Goal: Task Accomplishment & Management: Complete application form

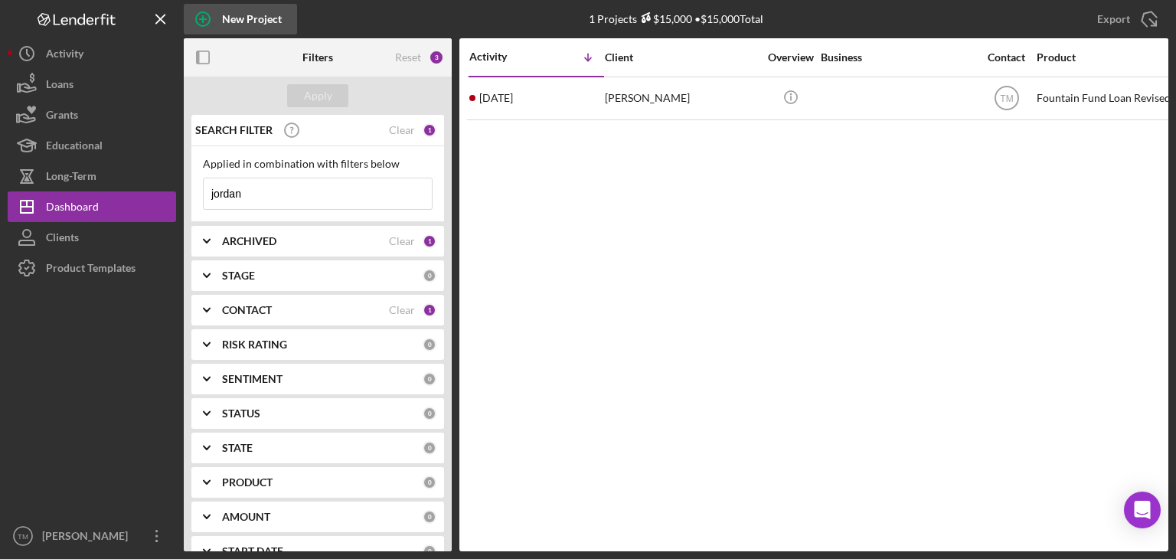
click at [253, 16] on div "New Project" at bounding box center [252, 19] width 60 height 31
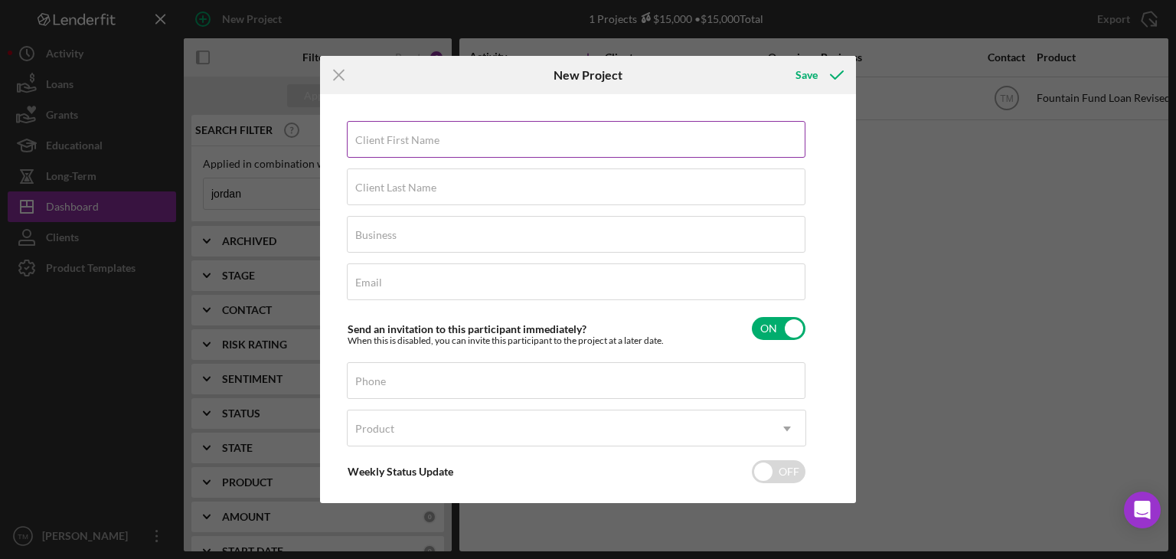
click at [376, 143] on label "Client First Name" at bounding box center [397, 140] width 84 height 12
click at [376, 143] on input "Client First Name" at bounding box center [576, 139] width 459 height 37
type input "[PERSON_NAME]"
click at [376, 194] on input "Client Last Name" at bounding box center [576, 186] width 459 height 37
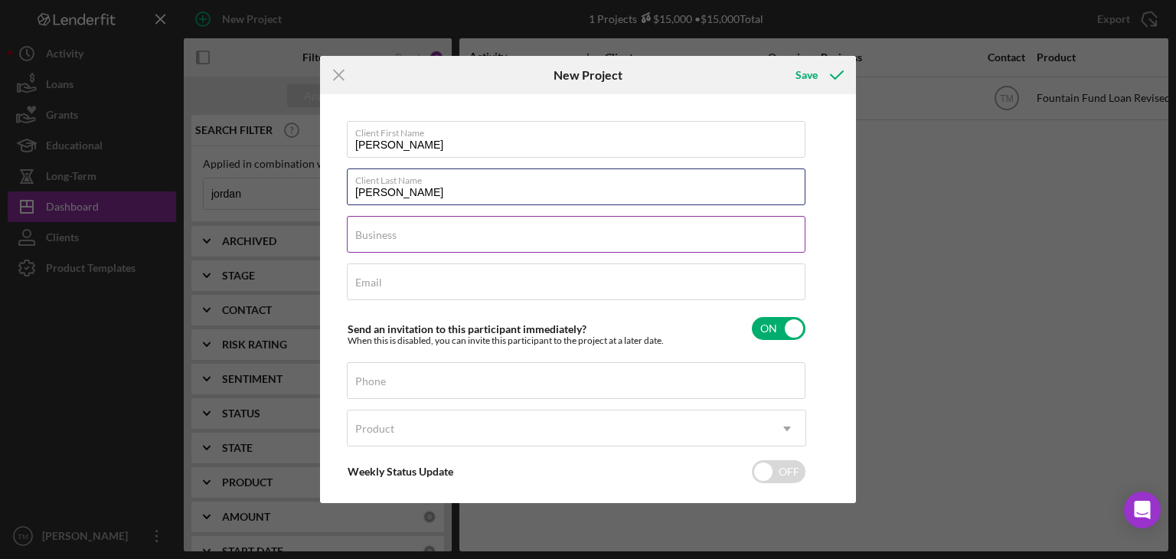
type input "[PERSON_NAME]"
click at [363, 232] on label "Business" at bounding box center [375, 235] width 41 height 12
click at [363, 232] on input "Business" at bounding box center [576, 234] width 459 height 37
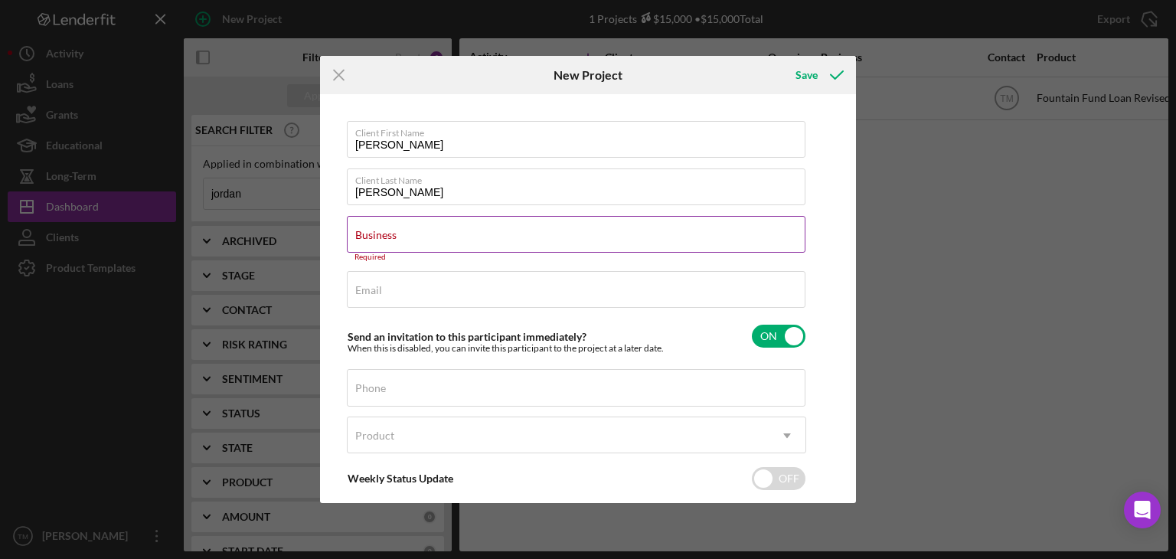
click at [364, 232] on label "Business" at bounding box center [375, 235] width 41 height 12
click at [364, 232] on input "Business" at bounding box center [576, 234] width 459 height 37
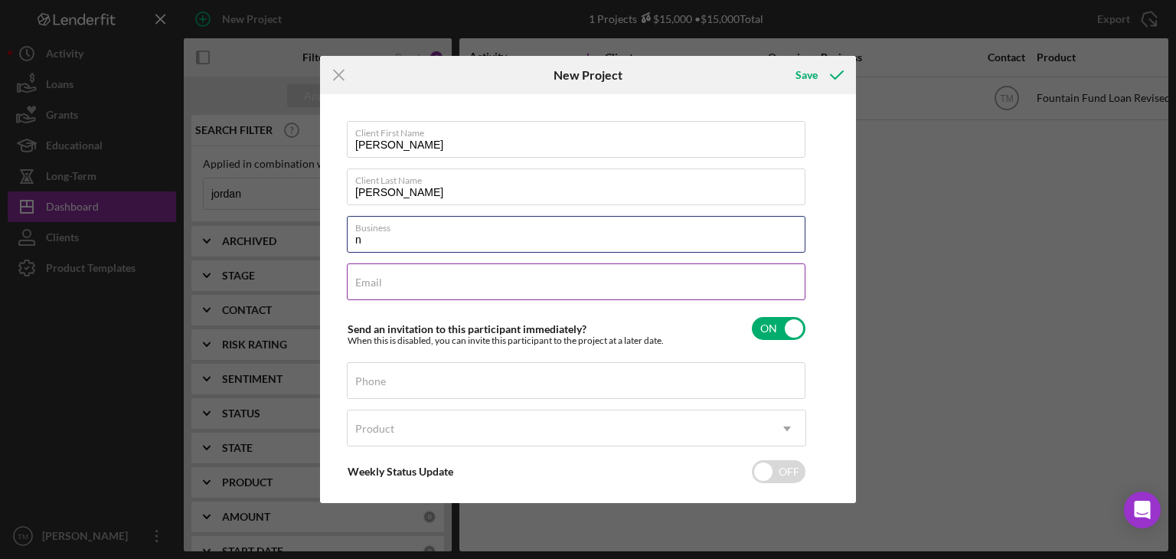
type input "N/A"
click at [366, 284] on label "Email" at bounding box center [368, 282] width 27 height 12
click at [352, 286] on input "Email" at bounding box center [576, 281] width 459 height 37
type input "[EMAIL_ADDRESS][DOMAIN_NAME]"
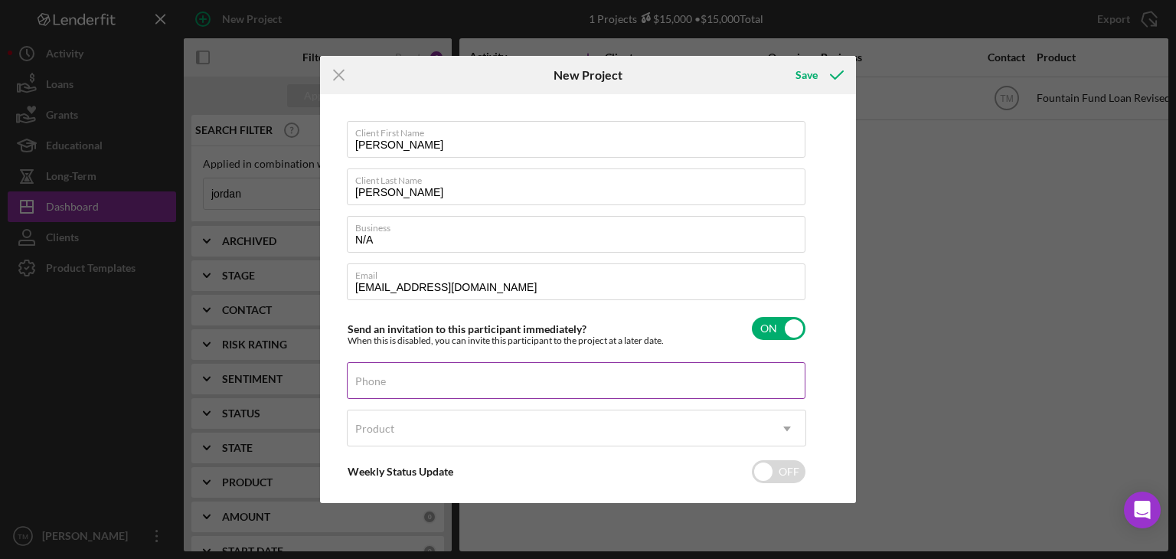
click at [369, 385] on label "Phone" at bounding box center [370, 381] width 31 height 12
click at [369, 385] on input "Phone" at bounding box center [576, 380] width 459 height 37
type input "[PHONE_NUMBER]"
click at [384, 430] on div "Product" at bounding box center [374, 429] width 39 height 12
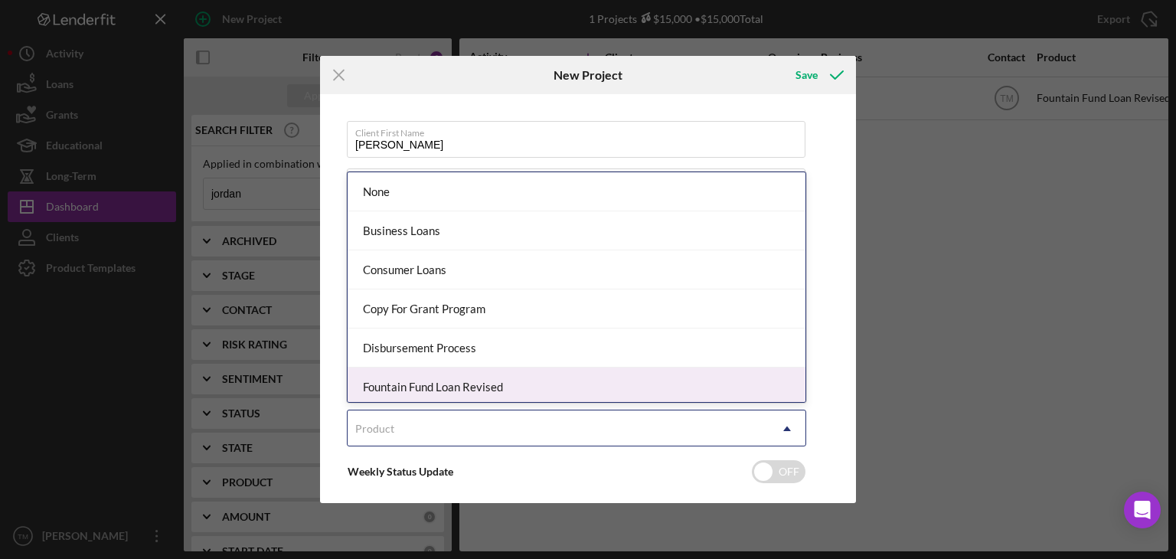
click at [398, 379] on div "Fountain Fund Loan Revised" at bounding box center [577, 386] width 458 height 39
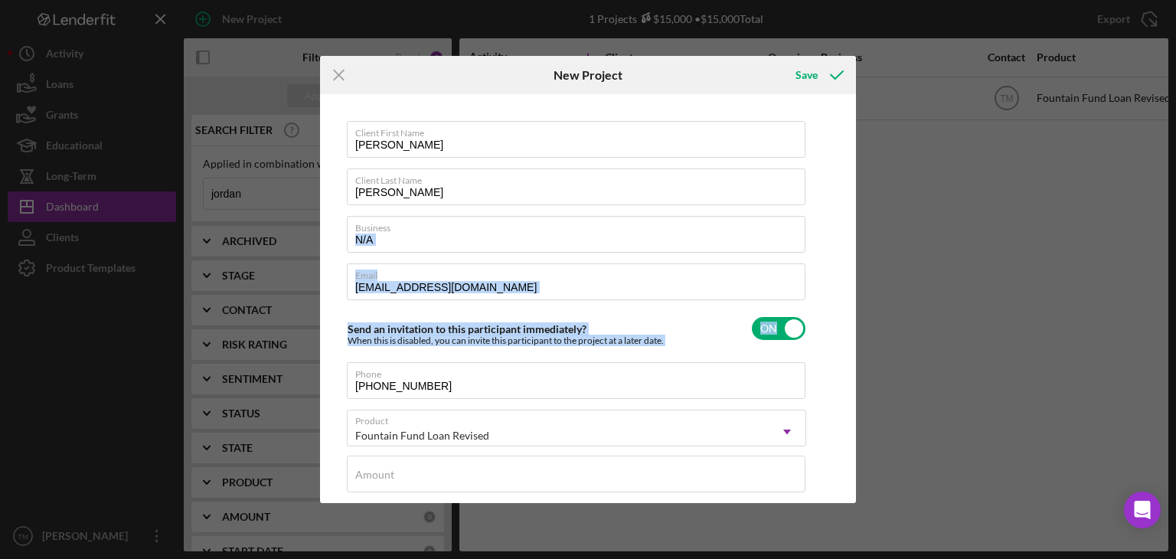
drag, startPoint x: 847, startPoint y: 247, endPoint x: 825, endPoint y: 319, distance: 75.3
click at [830, 335] on div "Client First Name [PERSON_NAME] Client Last Name [PERSON_NAME] Business N/A Ema…" at bounding box center [588, 298] width 528 height 401
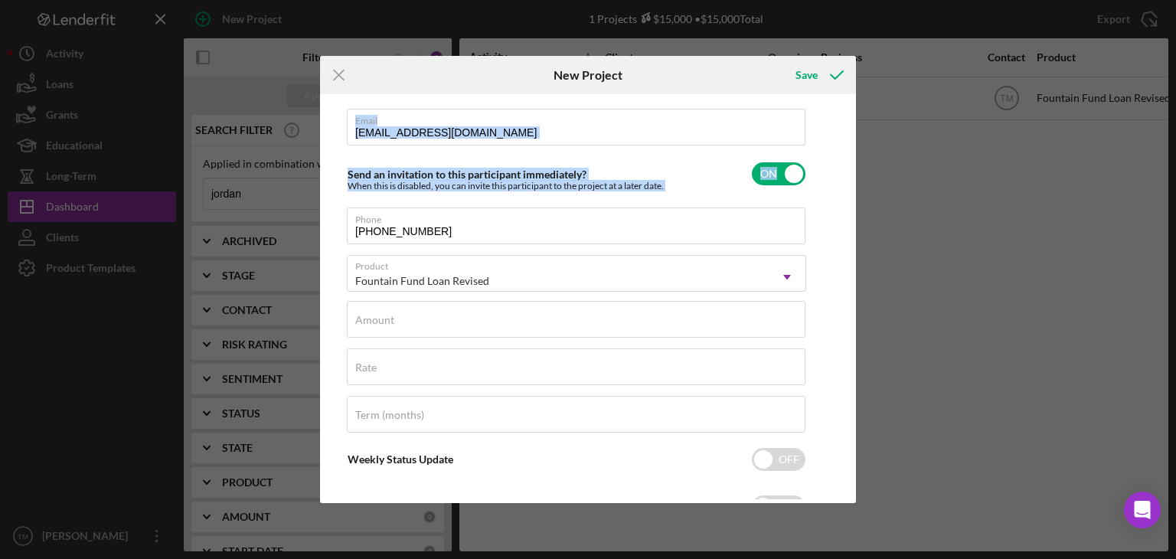
scroll to position [155, 0]
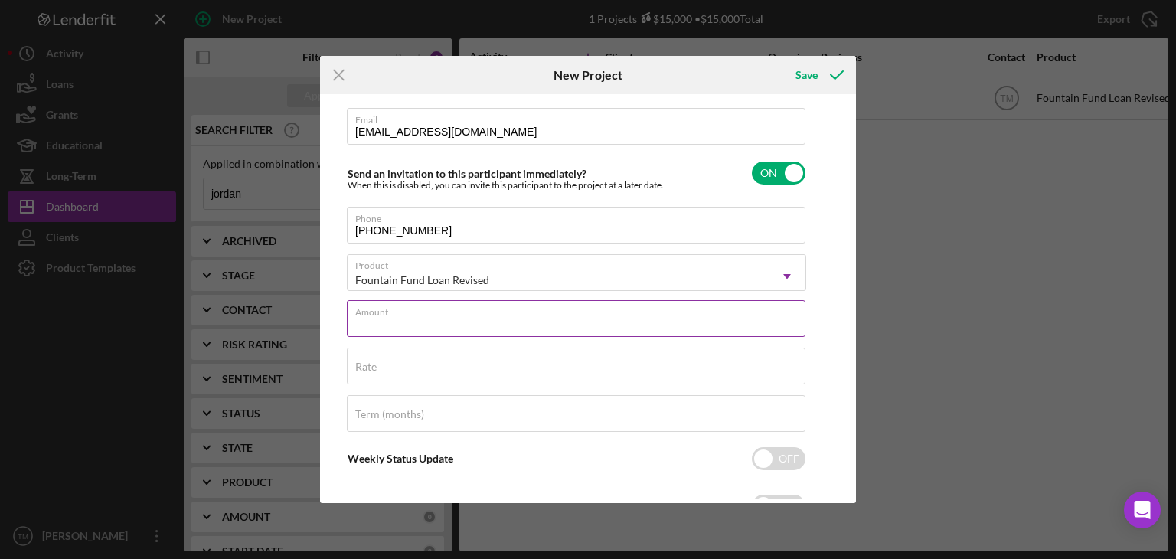
click at [413, 319] on input "Amount" at bounding box center [576, 318] width 459 height 37
type input "$3,500"
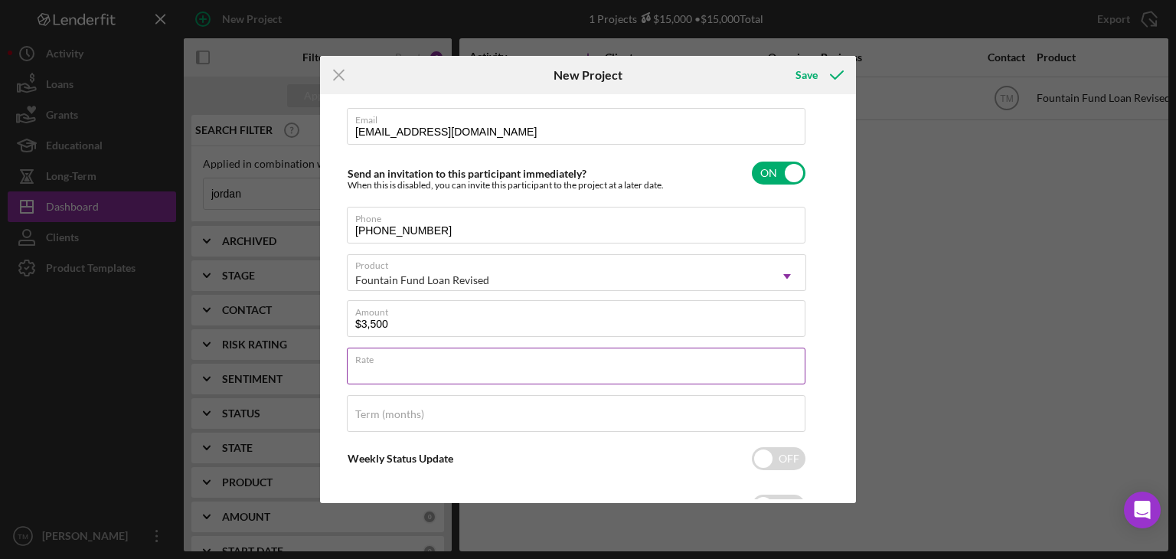
click at [389, 371] on input "Rate" at bounding box center [576, 366] width 459 height 37
type input "3.000%"
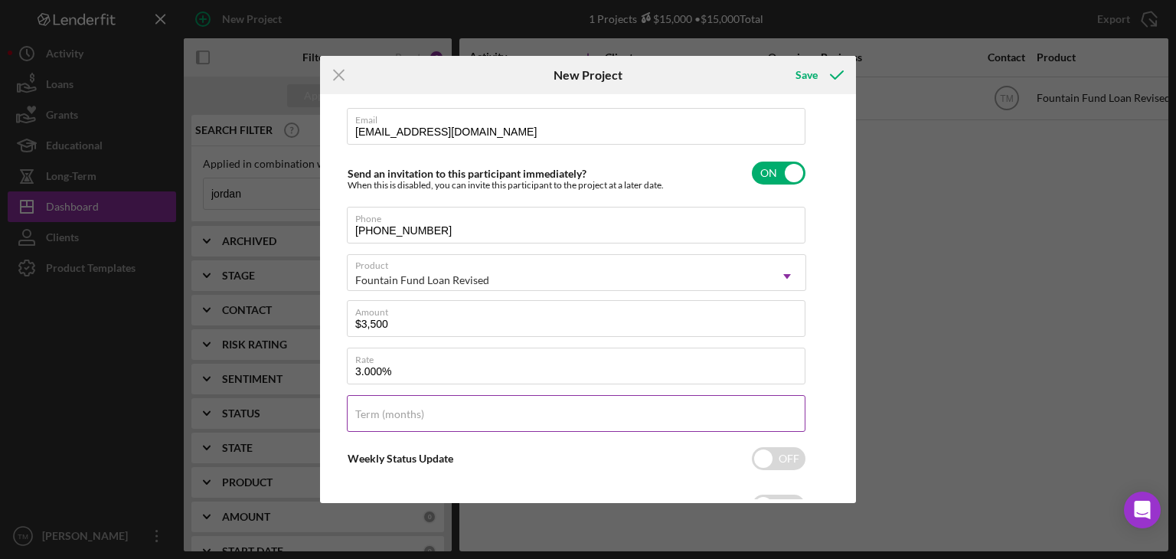
click at [398, 412] on label "Term (months)" at bounding box center [389, 414] width 69 height 12
click at [398, 412] on input "Term (months)" at bounding box center [576, 413] width 459 height 37
type input "20"
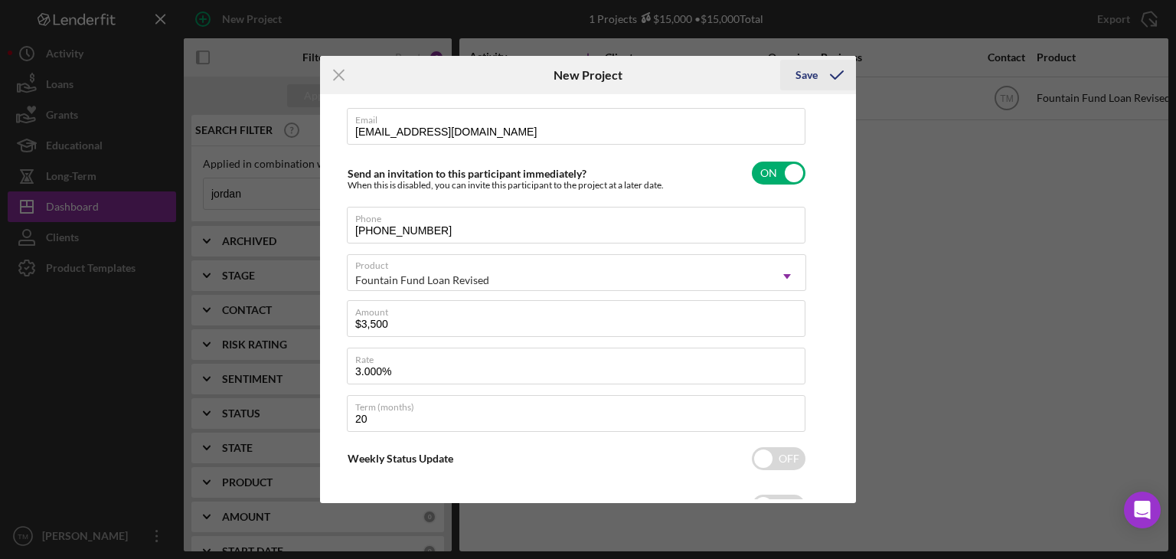
click at [838, 73] on icon "submit" at bounding box center [837, 75] width 38 height 38
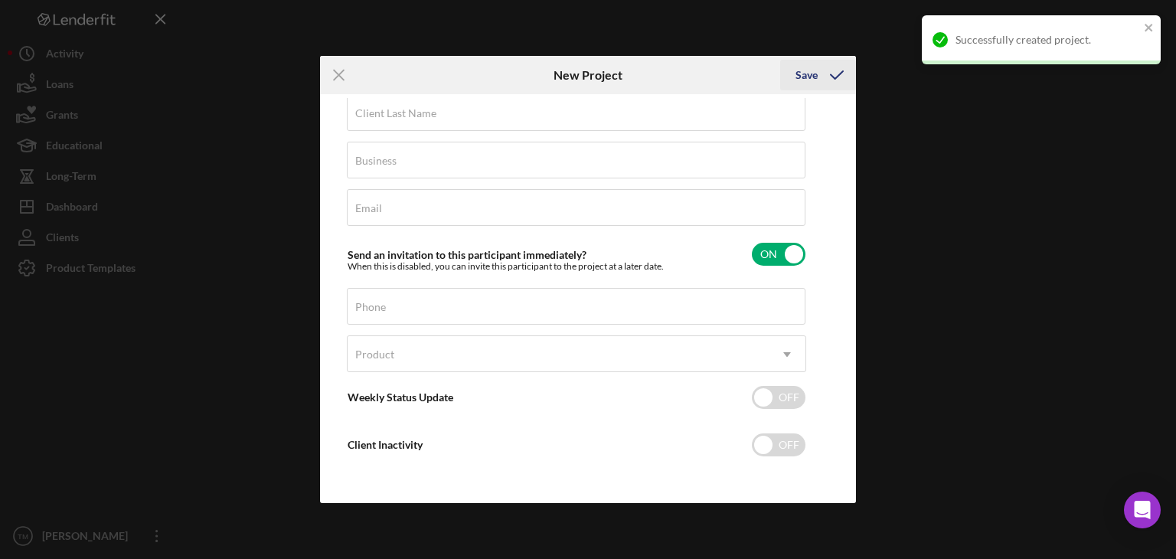
scroll to position [73, 0]
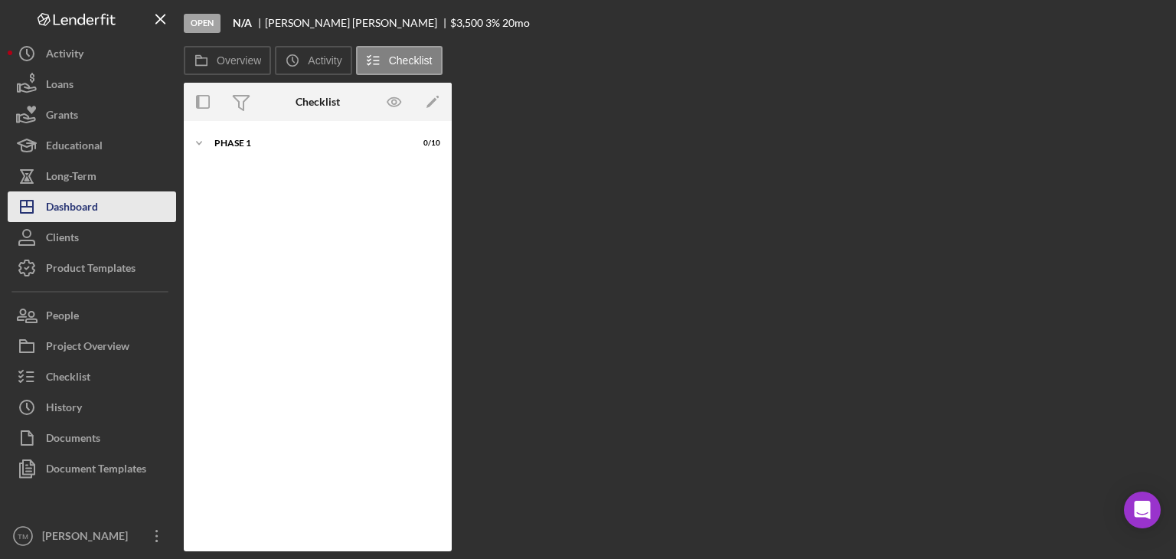
click at [77, 203] on div "Dashboard" at bounding box center [72, 208] width 52 height 34
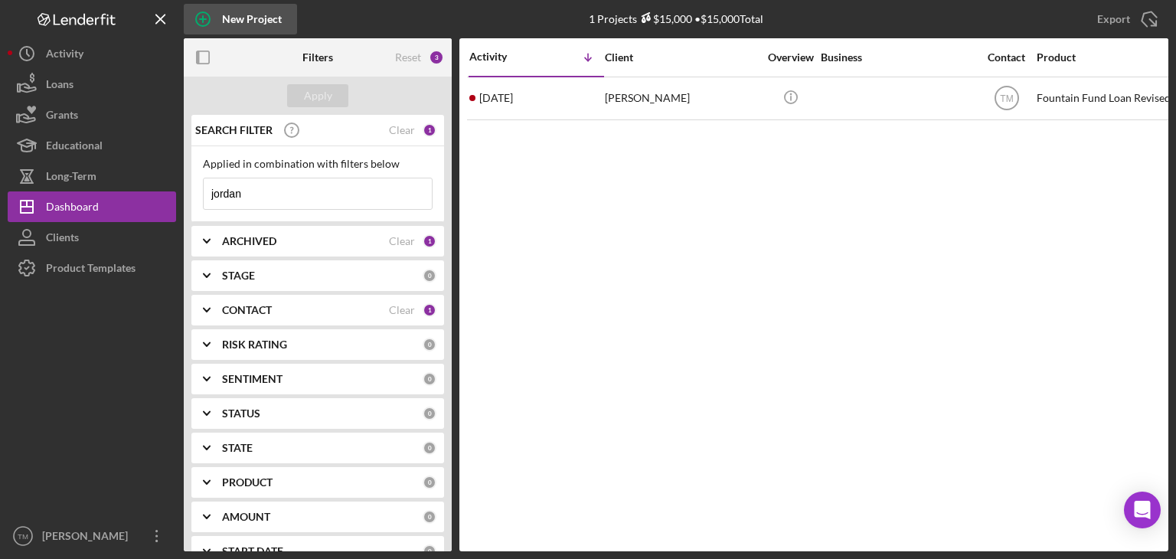
click at [247, 18] on div "New Project" at bounding box center [252, 19] width 60 height 31
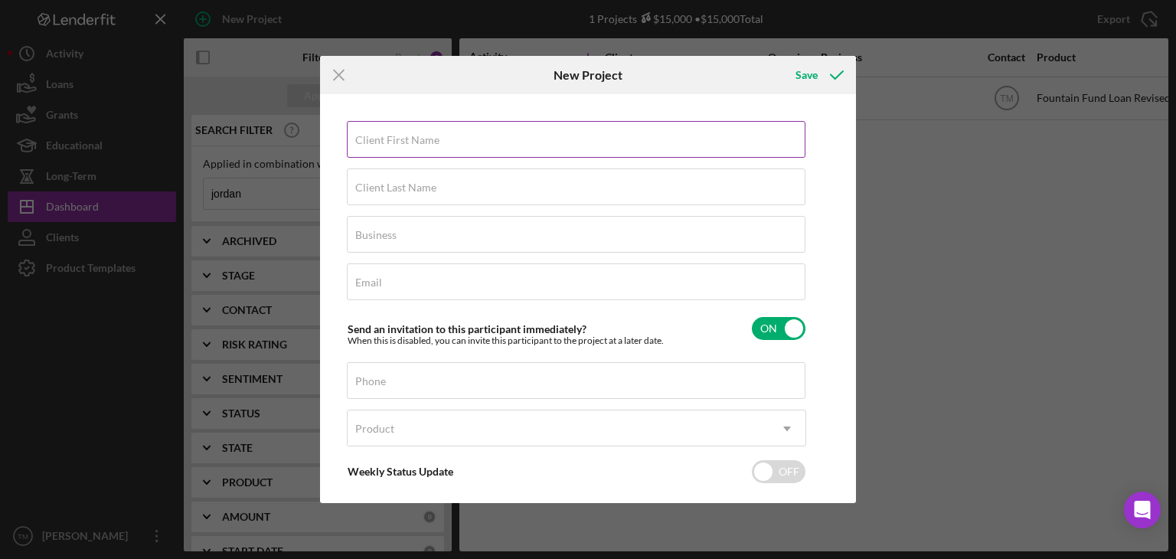
click at [383, 139] on label "Client First Name" at bounding box center [397, 140] width 84 height 12
click at [383, 139] on input "Client First Name" at bounding box center [576, 139] width 459 height 37
type input "[PERSON_NAME]"
click at [367, 189] on label "Client Last Name" at bounding box center [395, 187] width 81 height 12
click at [367, 189] on input "Client Last Name" at bounding box center [576, 186] width 459 height 37
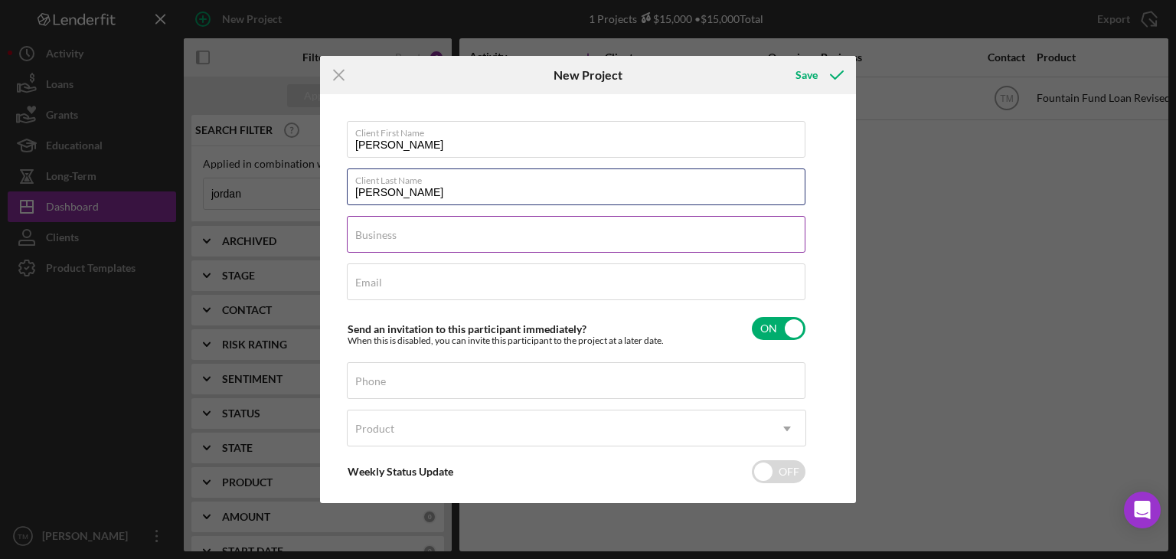
type input "[PERSON_NAME]"
click at [367, 247] on input "Business" at bounding box center [576, 234] width 459 height 37
type input "N/A"
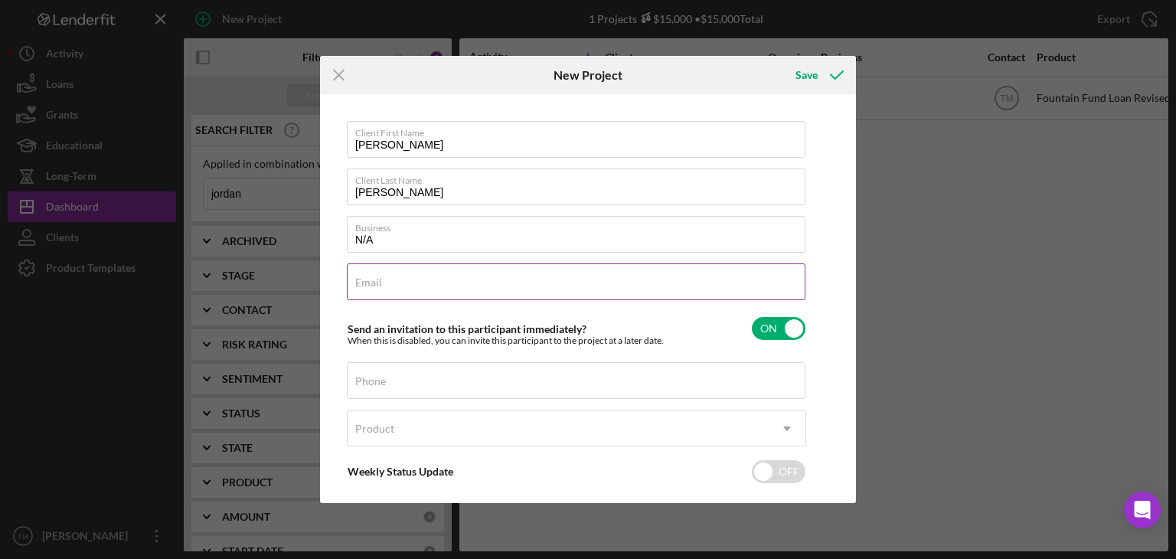
click at [363, 286] on label "Email" at bounding box center [368, 282] width 27 height 12
click at [363, 286] on input "Email" at bounding box center [576, 281] width 459 height 37
type input "[EMAIL_ADDRESS][DOMAIN_NAME]"
click at [381, 382] on label "Phone" at bounding box center [370, 381] width 31 height 12
click at [381, 382] on input "Phone" at bounding box center [576, 380] width 459 height 37
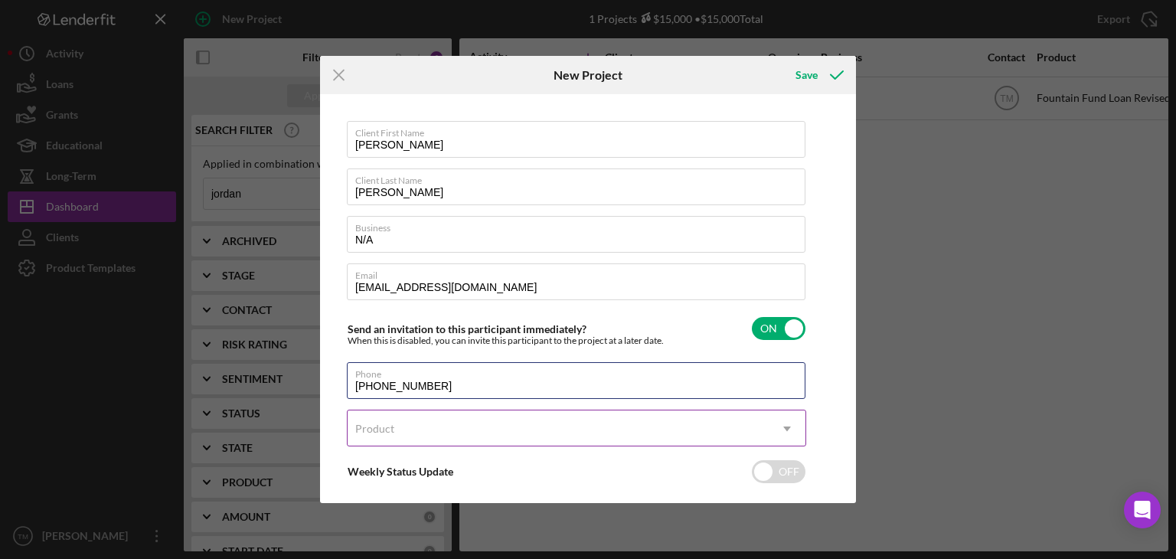
type input "[PHONE_NUMBER]"
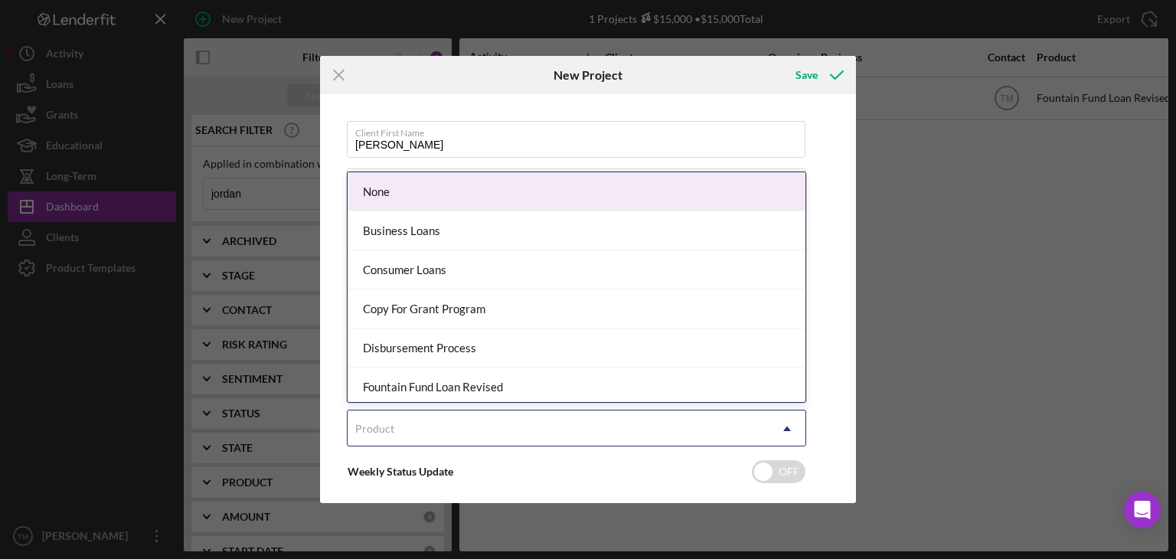
click at [381, 426] on div "Product" at bounding box center [374, 429] width 39 height 12
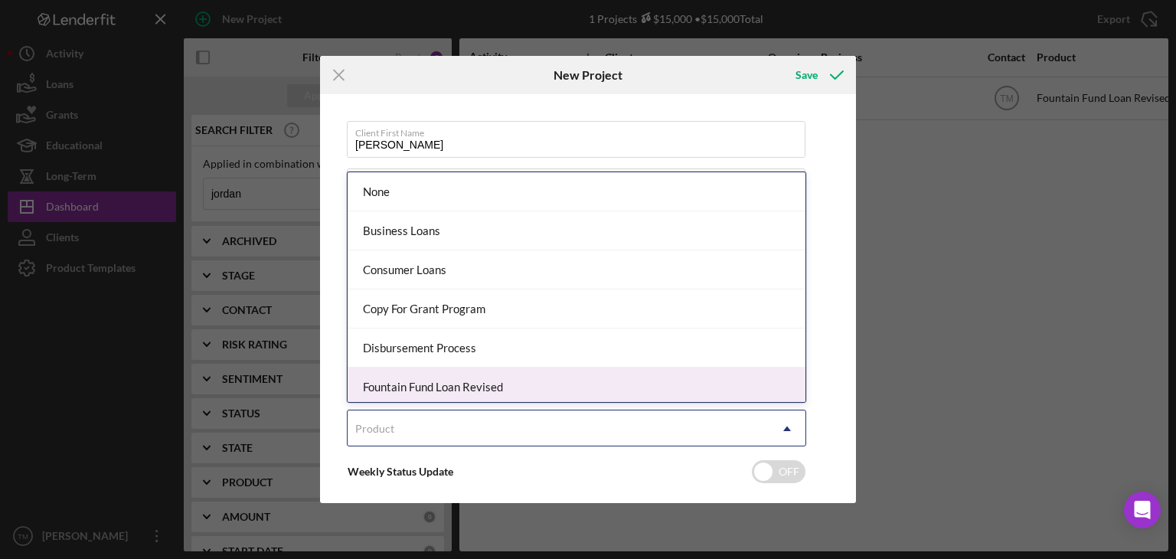
click at [414, 387] on div "Fountain Fund Loan Revised" at bounding box center [577, 386] width 458 height 39
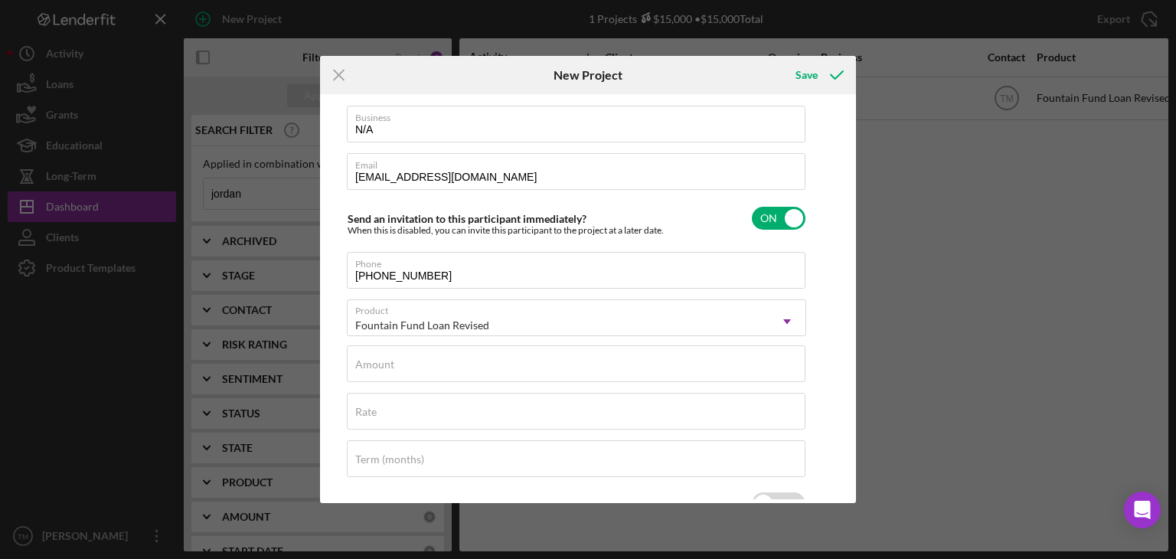
scroll to position [113, 0]
click at [380, 361] on label "Amount" at bounding box center [374, 361] width 39 height 12
click at [380, 361] on input "Amount" at bounding box center [576, 360] width 459 height 37
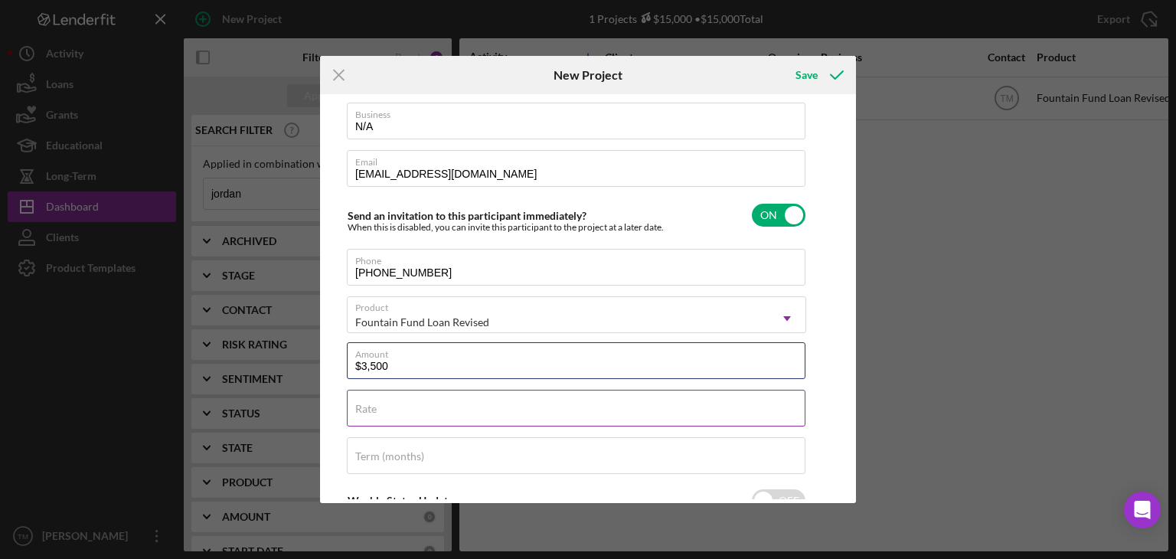
type input "$3,500"
click at [371, 410] on label "Rate" at bounding box center [365, 409] width 21 height 12
click at [371, 410] on input "Rate" at bounding box center [576, 408] width 459 height 37
type input "3.000%"
click at [367, 456] on label "Term (months)" at bounding box center [389, 456] width 69 height 12
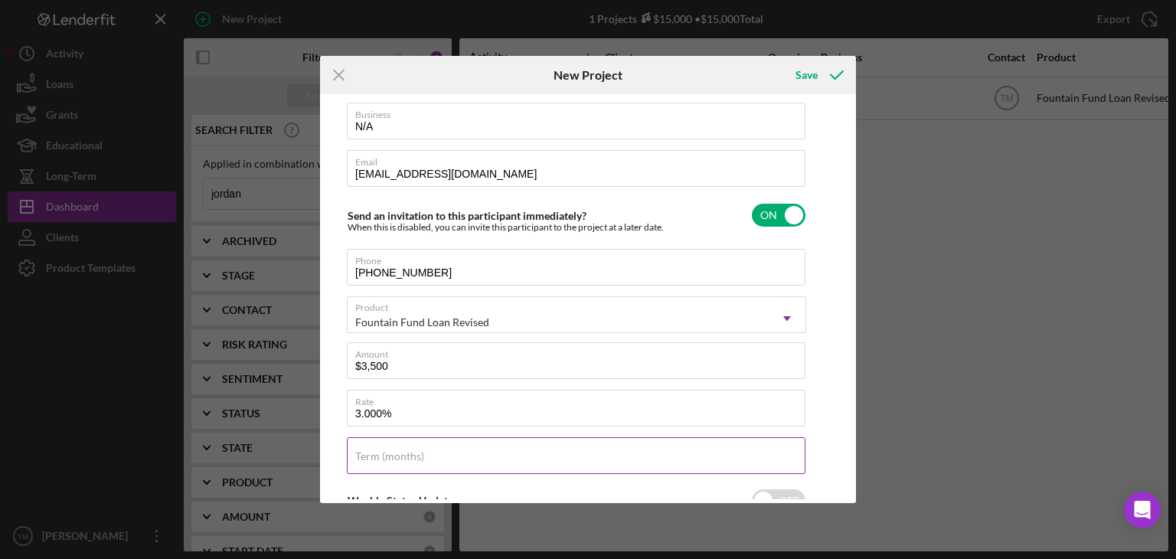
click at [367, 456] on input "Term (months)" at bounding box center [576, 455] width 459 height 37
type input "20"
click at [820, 77] on icon "submit" at bounding box center [837, 75] width 38 height 38
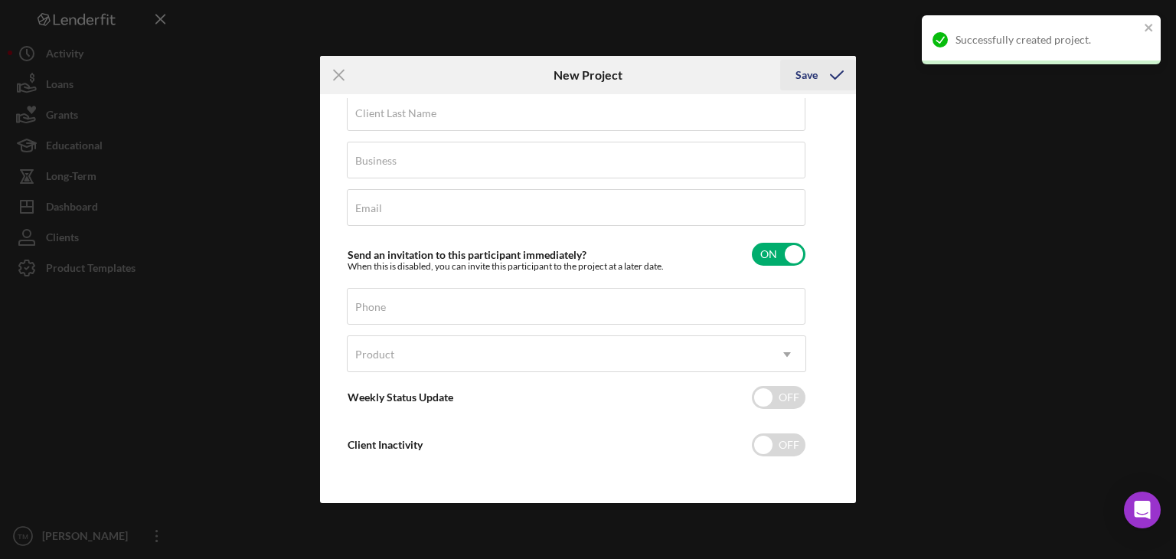
scroll to position [73, 0]
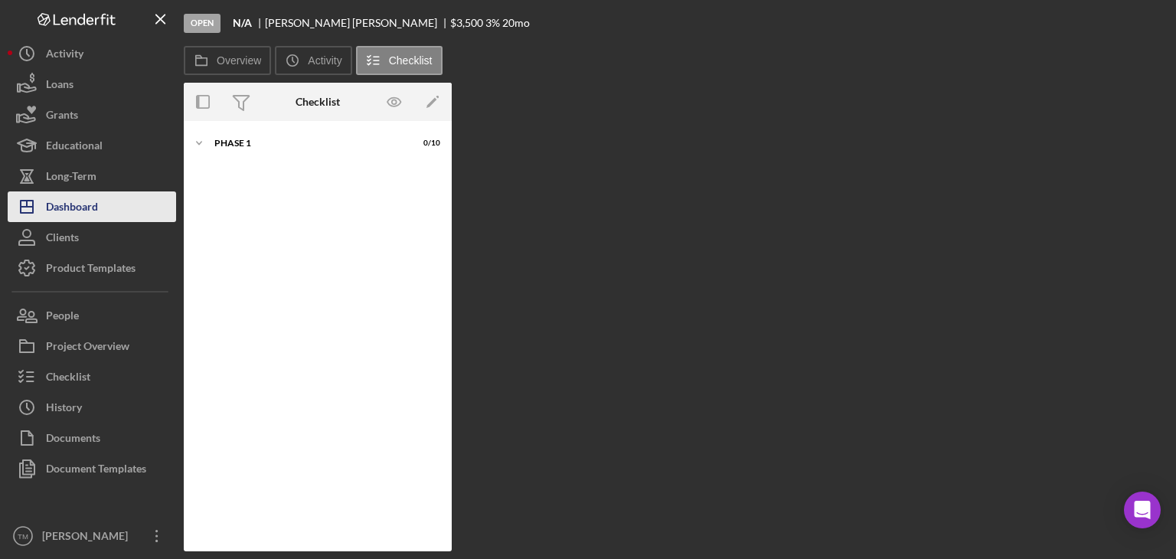
click at [75, 206] on div "Dashboard" at bounding box center [72, 208] width 52 height 34
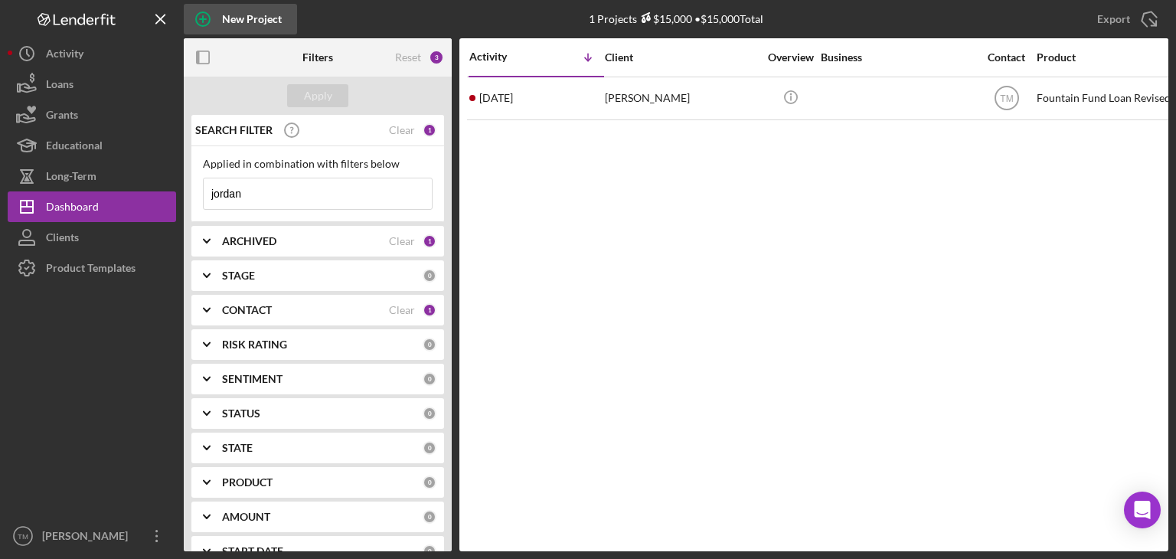
click at [254, 16] on div "New Project" at bounding box center [252, 19] width 60 height 31
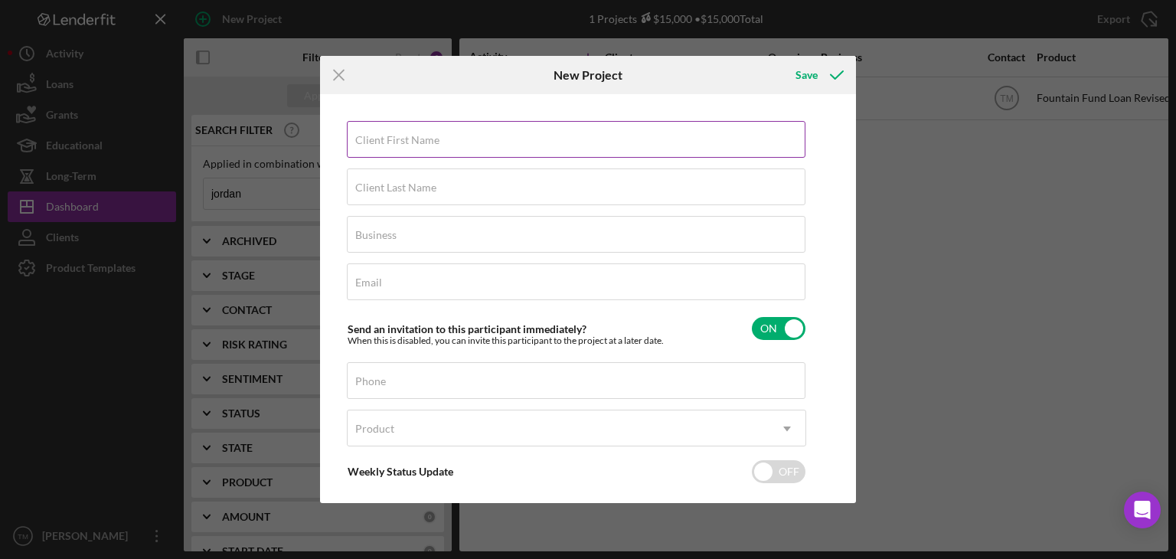
click at [357, 139] on label "Client First Name" at bounding box center [397, 140] width 84 height 12
click at [357, 139] on input "Client First Name" at bounding box center [576, 139] width 459 height 37
type input "[PERSON_NAME]"
click at [363, 188] on label "Client Last Name" at bounding box center [395, 187] width 81 height 12
click at [363, 188] on input "Client Last Name" at bounding box center [576, 186] width 459 height 37
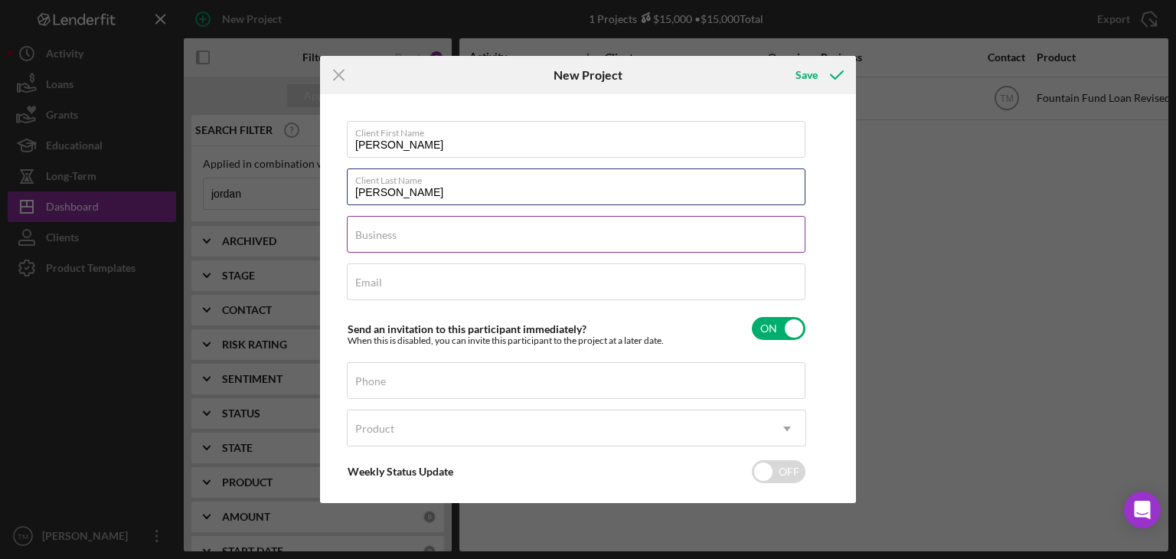
type input "[PERSON_NAME]"
click at [379, 237] on input "Business" at bounding box center [576, 234] width 459 height 37
type input "N/A"
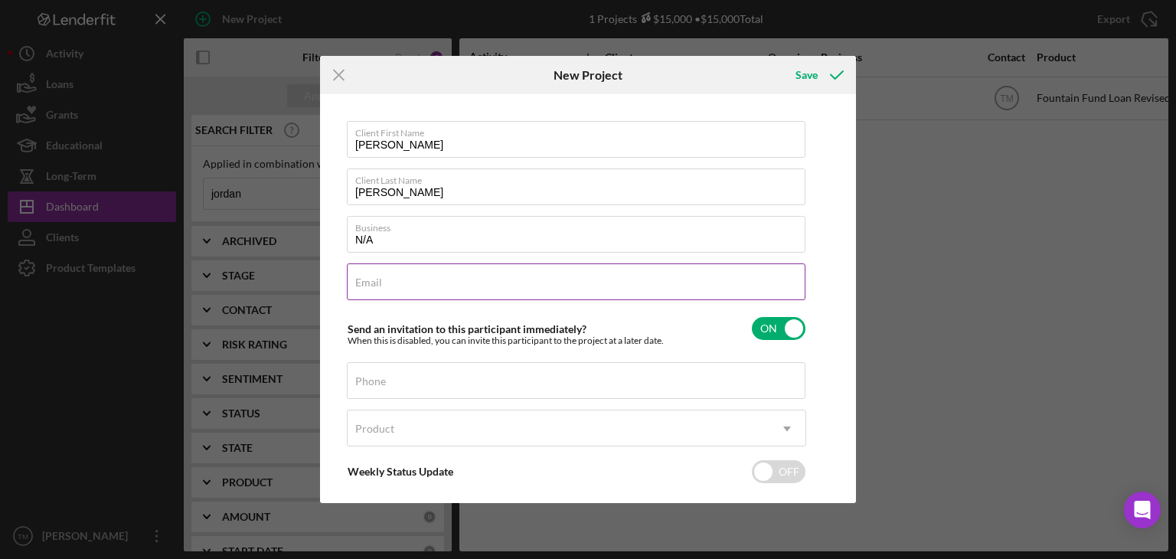
click at [381, 289] on div "Email Required" at bounding box center [576, 282] width 459 height 38
click at [361, 281] on label "Email" at bounding box center [368, 282] width 27 height 12
click at [361, 281] on input "Email" at bounding box center [576, 281] width 459 height 37
type input "4"
type input "[EMAIL_ADDRESS][DOMAIN_NAME]"
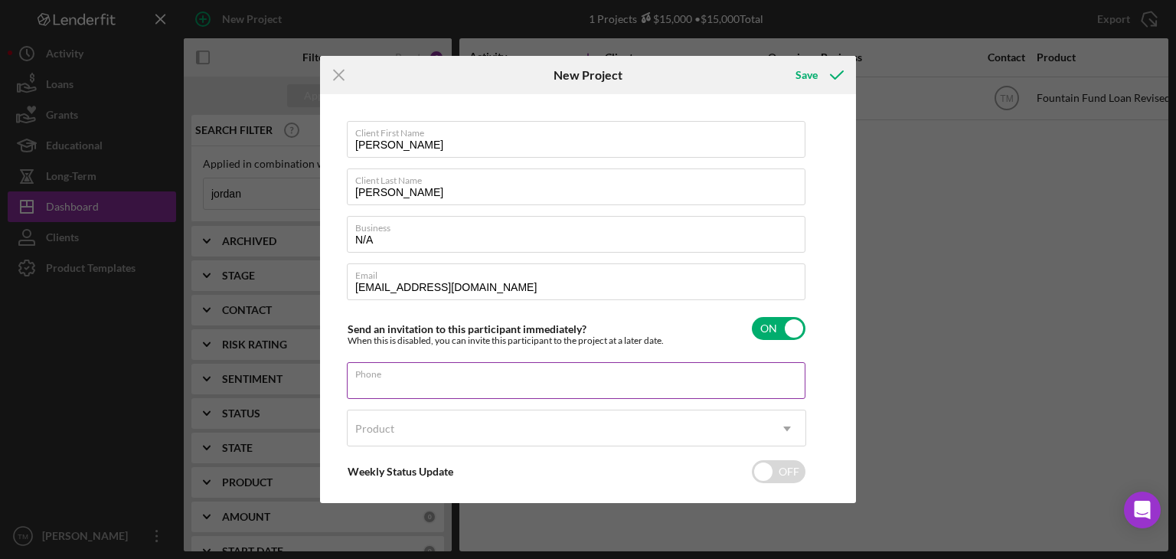
click at [392, 385] on input "Phone" at bounding box center [576, 380] width 459 height 37
type input "[PHONE_NUMBER]"
click at [392, 429] on div "Product" at bounding box center [374, 429] width 39 height 12
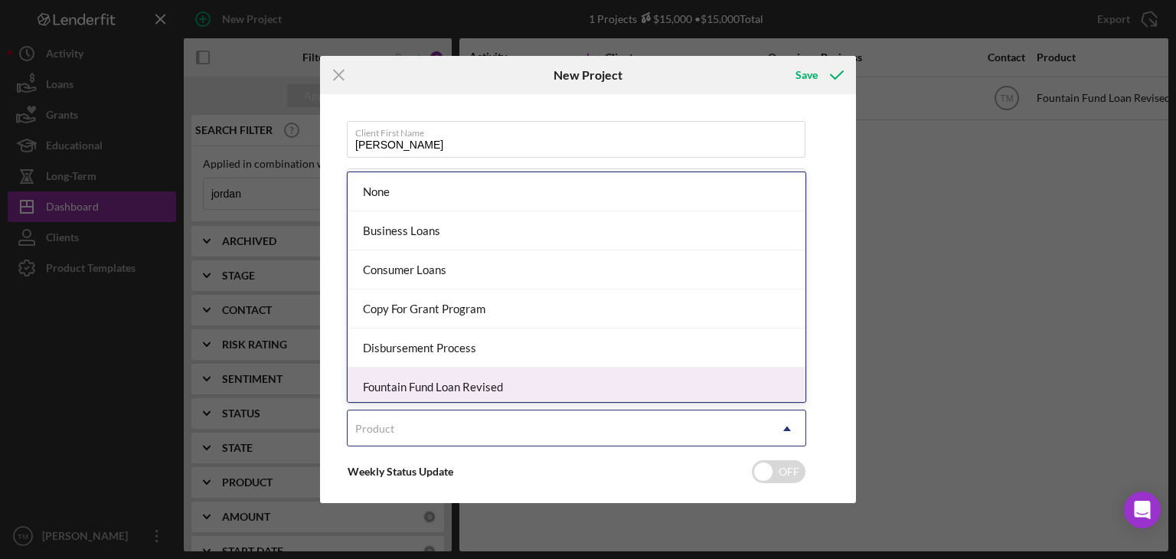
click at [413, 389] on div "Fountain Fund Loan Revised" at bounding box center [577, 386] width 458 height 39
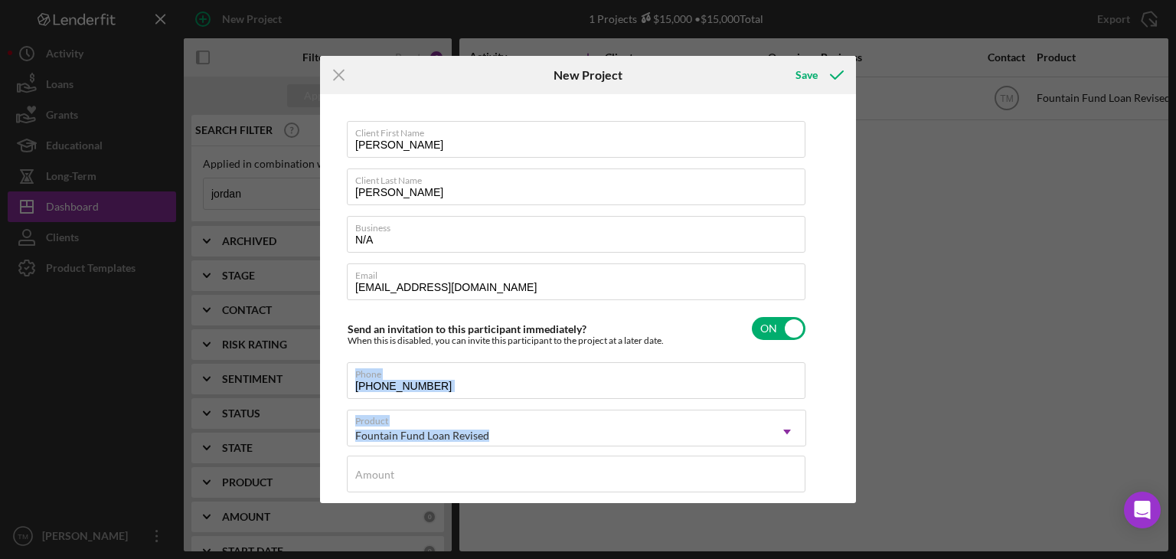
drag, startPoint x: 846, startPoint y: 344, endPoint x: 839, endPoint y: 402, distance: 58.6
click at [839, 403] on div "Client First Name [PERSON_NAME] Client Last Name [PERSON_NAME] Business N/A Ema…" at bounding box center [588, 298] width 528 height 401
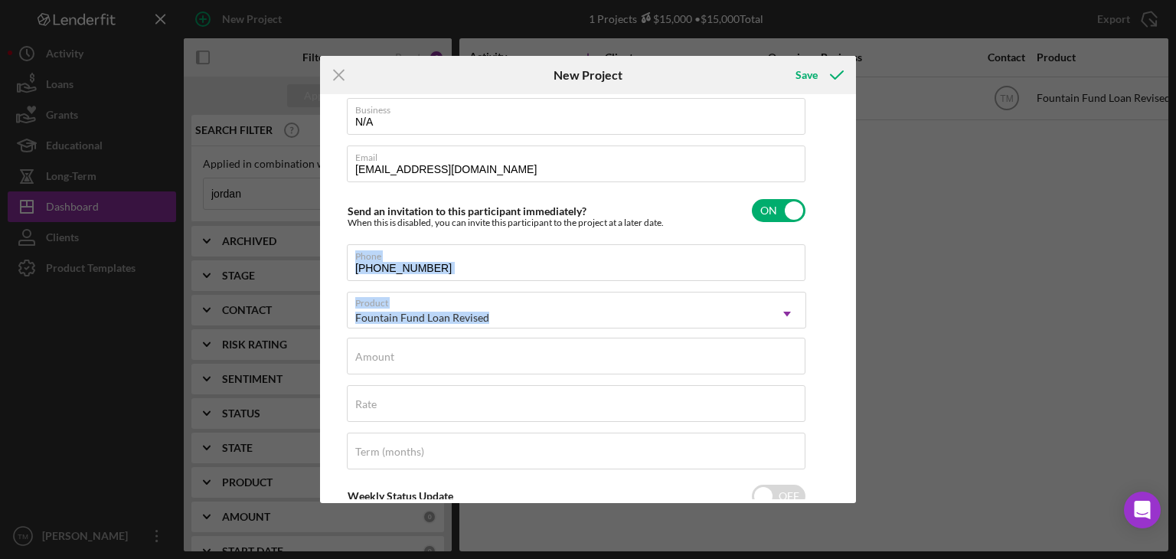
scroll to position [162, 0]
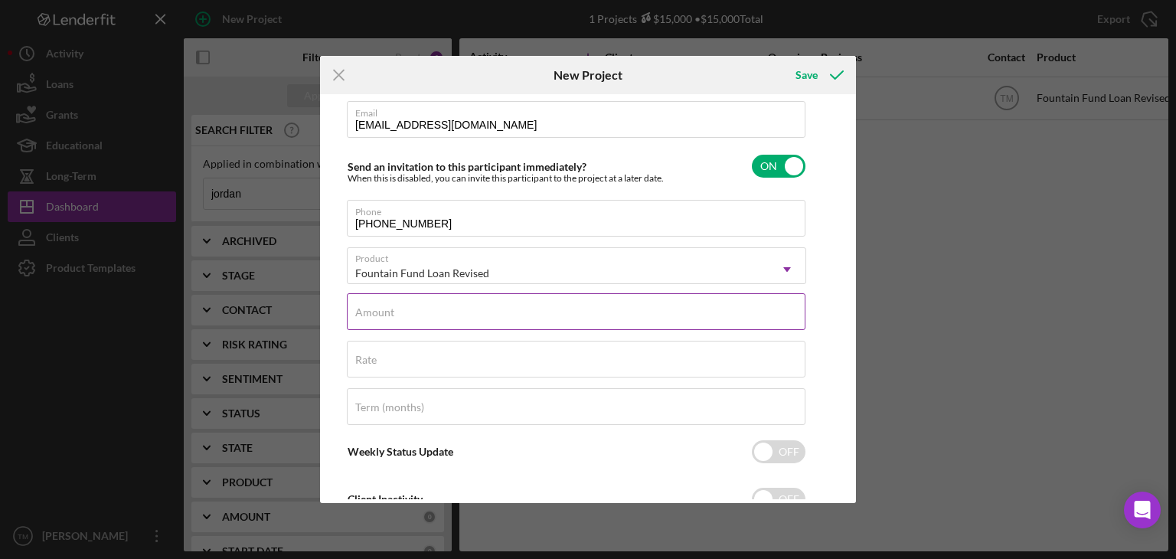
click at [384, 313] on label "Amount" at bounding box center [374, 312] width 39 height 12
click at [384, 313] on input "Amount" at bounding box center [576, 311] width 459 height 37
type input "$350"
click at [380, 362] on input "Rate" at bounding box center [576, 359] width 459 height 37
type input "3.000%"
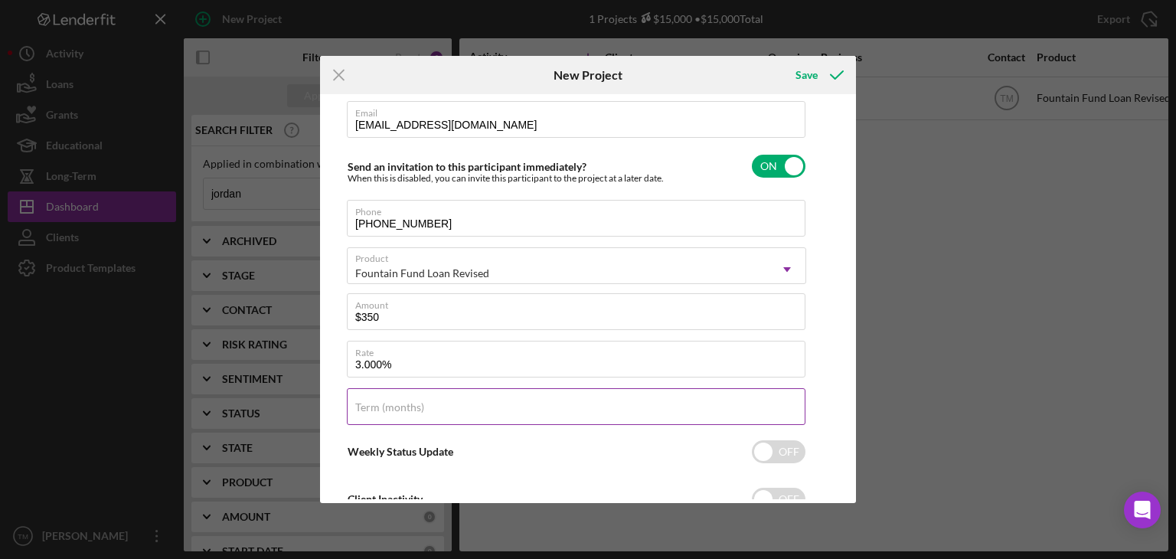
click at [377, 417] on input "Term (months)" at bounding box center [576, 406] width 459 height 37
type input "12"
click at [834, 71] on icon "submit" at bounding box center [837, 75] width 38 height 38
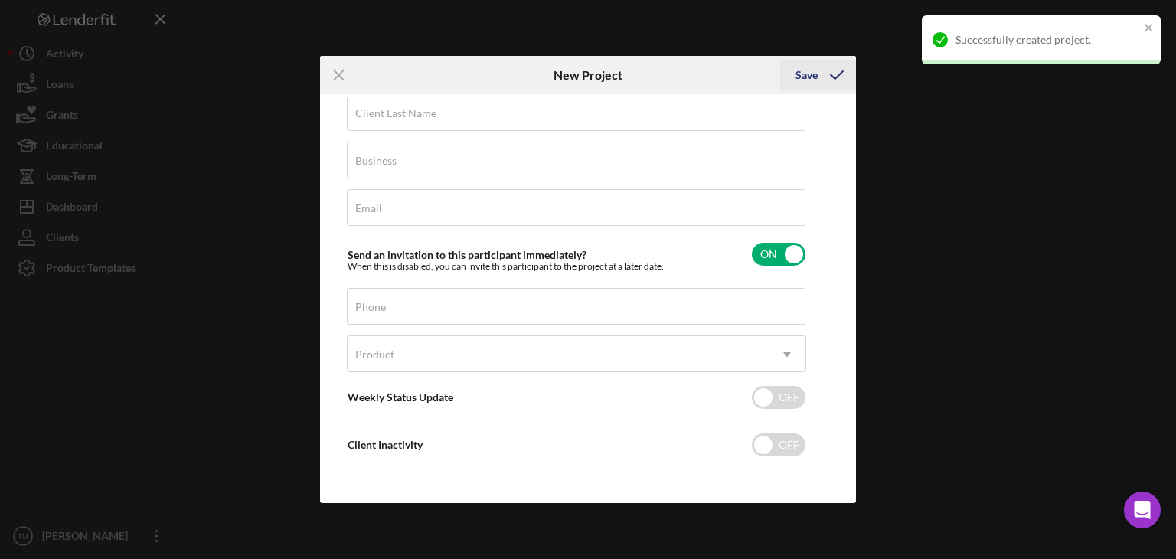
scroll to position [73, 0]
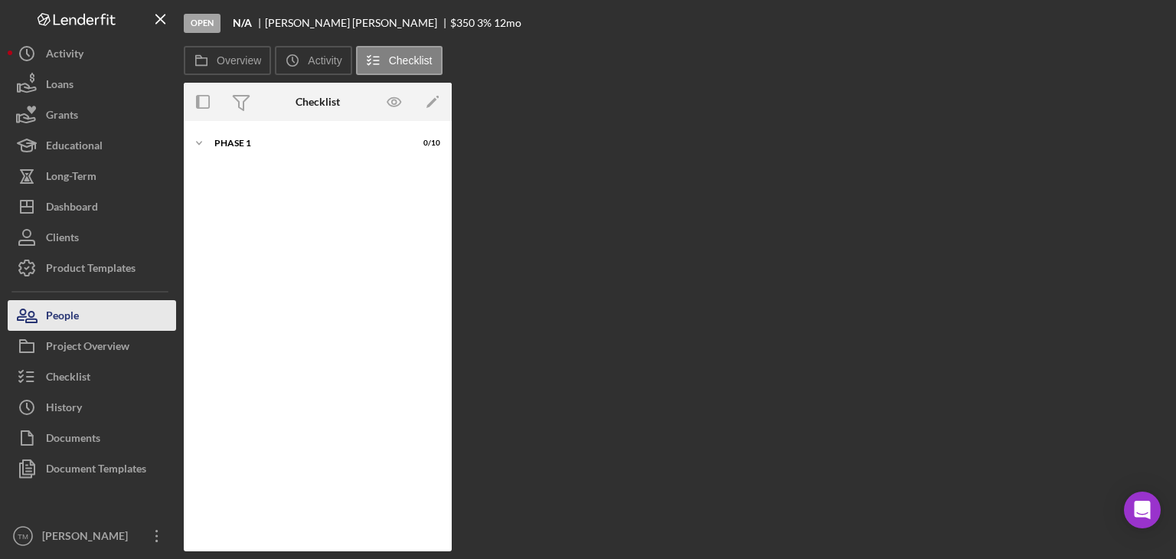
click at [60, 314] on div "People" at bounding box center [62, 317] width 33 height 34
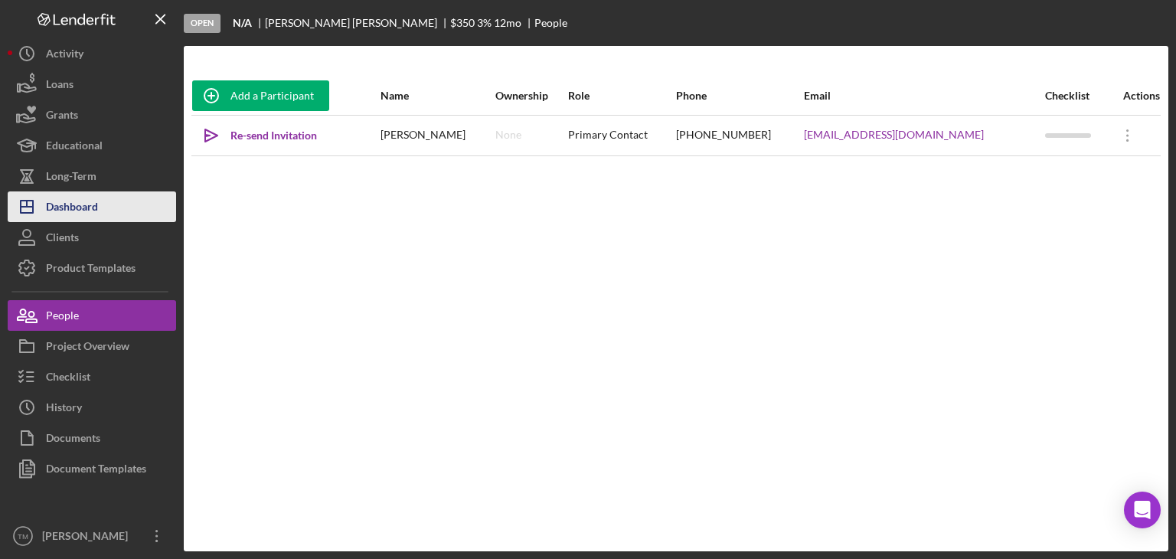
click at [55, 203] on div "Dashboard" at bounding box center [72, 208] width 52 height 34
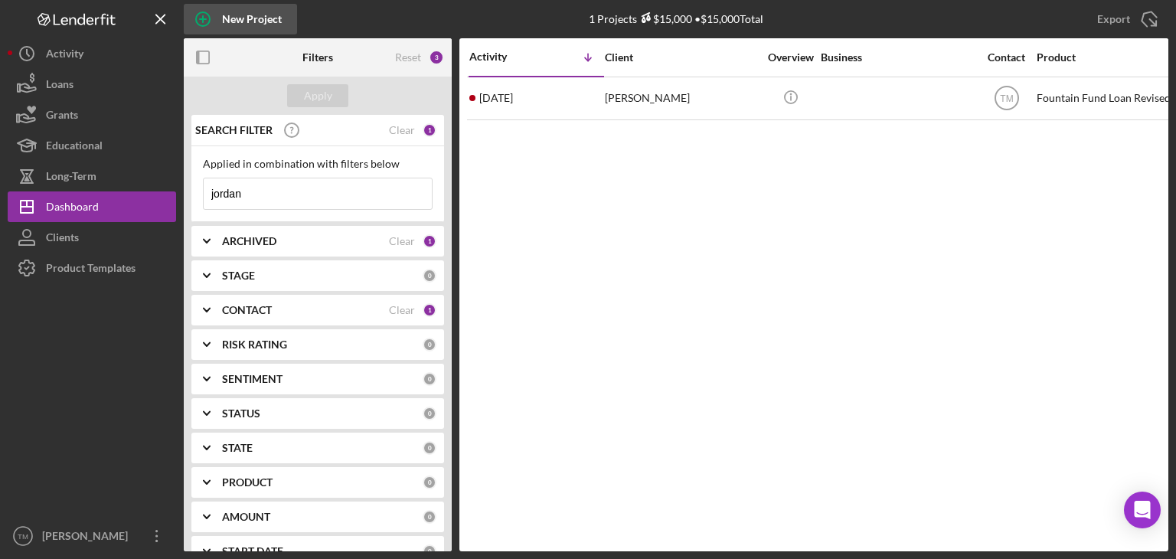
click at [253, 16] on div "New Project" at bounding box center [252, 19] width 60 height 31
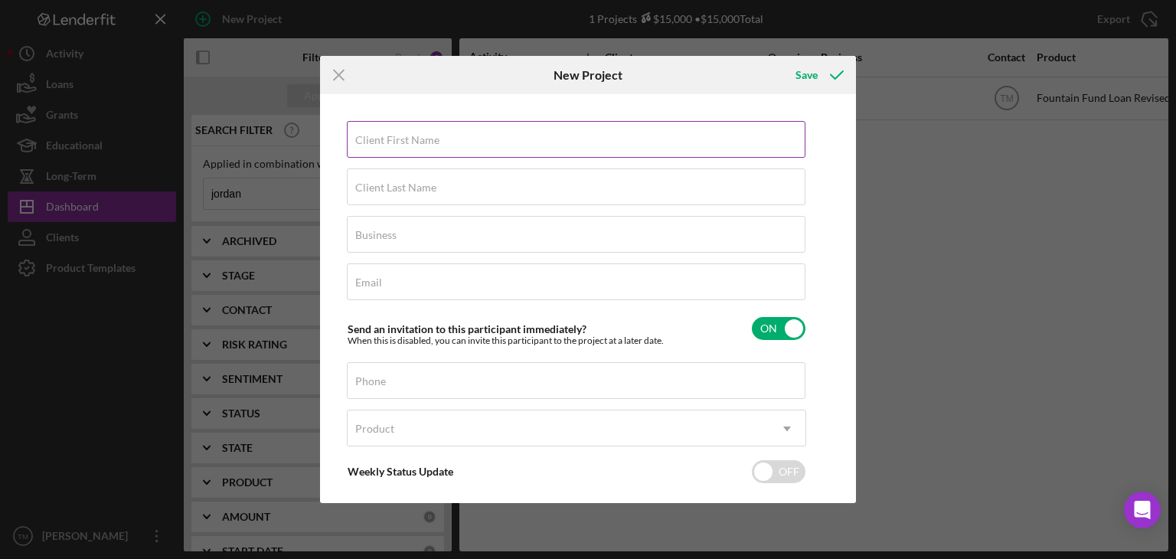
click at [377, 143] on label "Client First Name" at bounding box center [397, 140] width 84 height 12
click at [377, 143] on input "Client First Name" at bounding box center [576, 139] width 459 height 37
type input "[PERSON_NAME]"
click at [373, 183] on label "Client Last Name" at bounding box center [395, 187] width 81 height 12
click at [373, 183] on input "Client Last Name" at bounding box center [576, 186] width 459 height 37
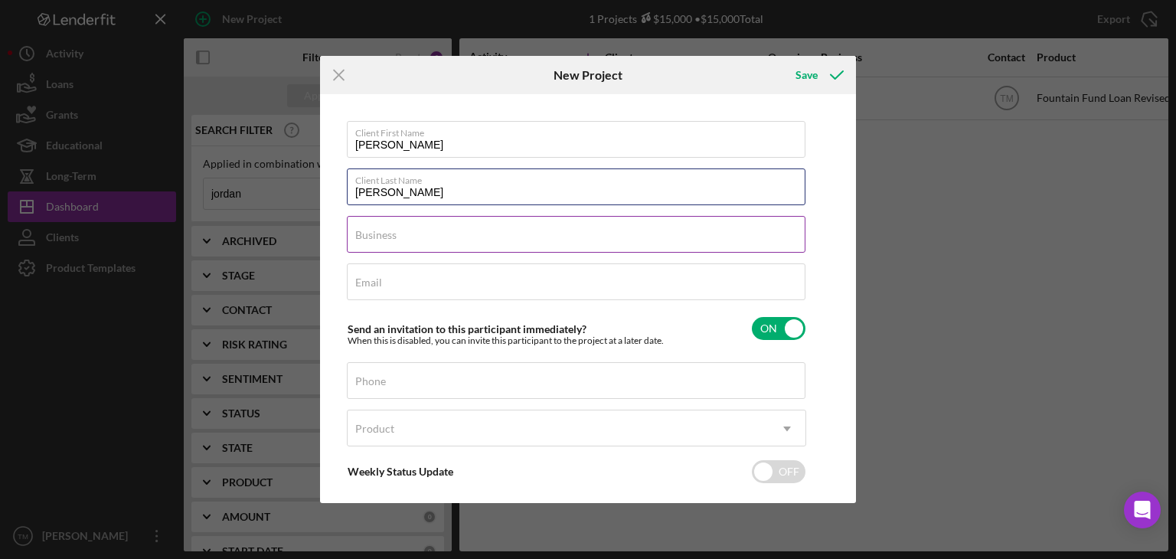
type input "[PERSON_NAME]"
click at [390, 232] on label "Business" at bounding box center [375, 235] width 41 height 12
click at [390, 232] on input "Business" at bounding box center [576, 234] width 459 height 37
type input "N/A"
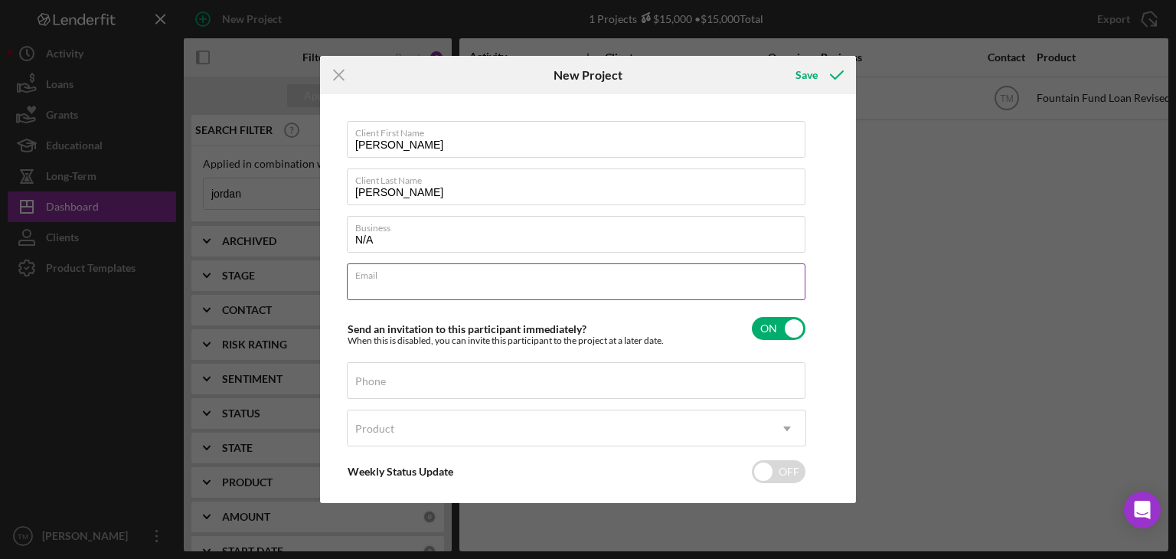
click at [382, 285] on input "Email" at bounding box center [576, 281] width 459 height 37
type input "[EMAIL_ADDRESS][DOMAIN_NAME]"
click at [373, 377] on label "Phone" at bounding box center [370, 381] width 31 height 12
click at [373, 377] on input "Phone" at bounding box center [576, 380] width 459 height 37
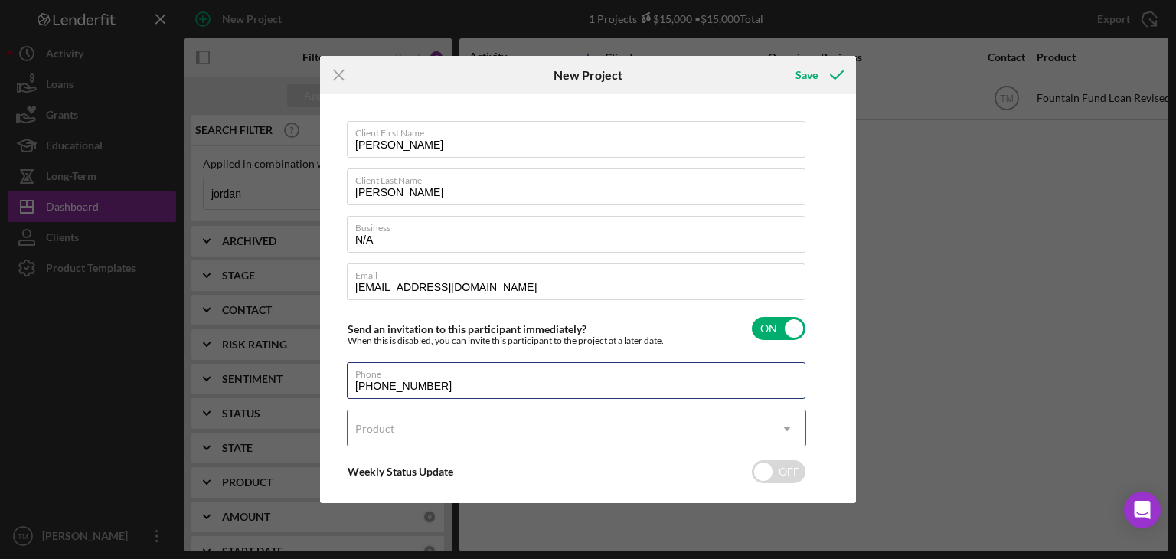
type input "[PHONE_NUMBER]"
click at [377, 433] on div "Product" at bounding box center [558, 428] width 421 height 35
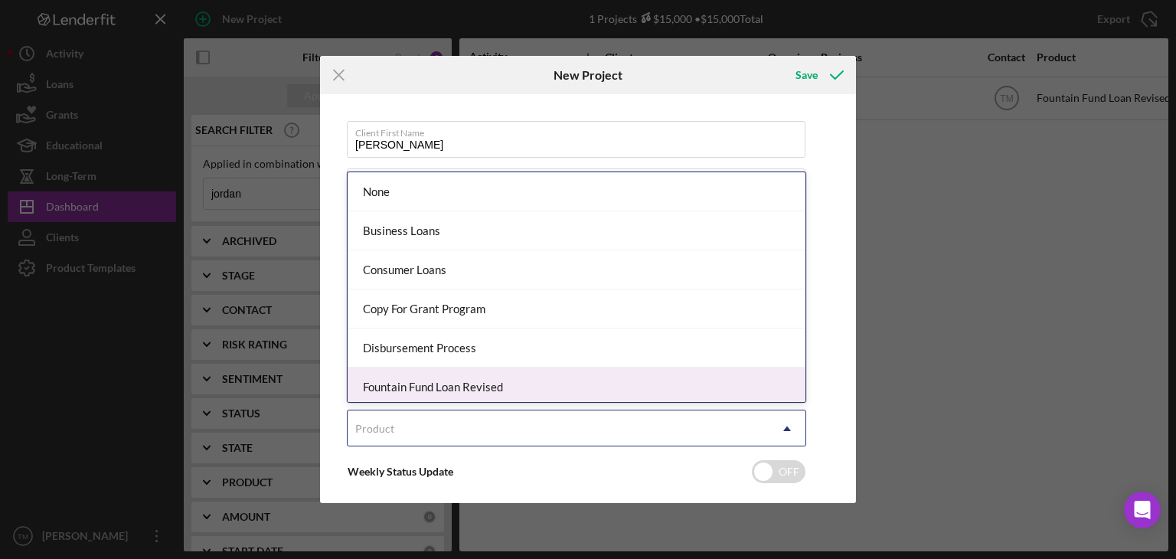
click at [415, 381] on div "Fountain Fund Loan Revised" at bounding box center [577, 386] width 458 height 39
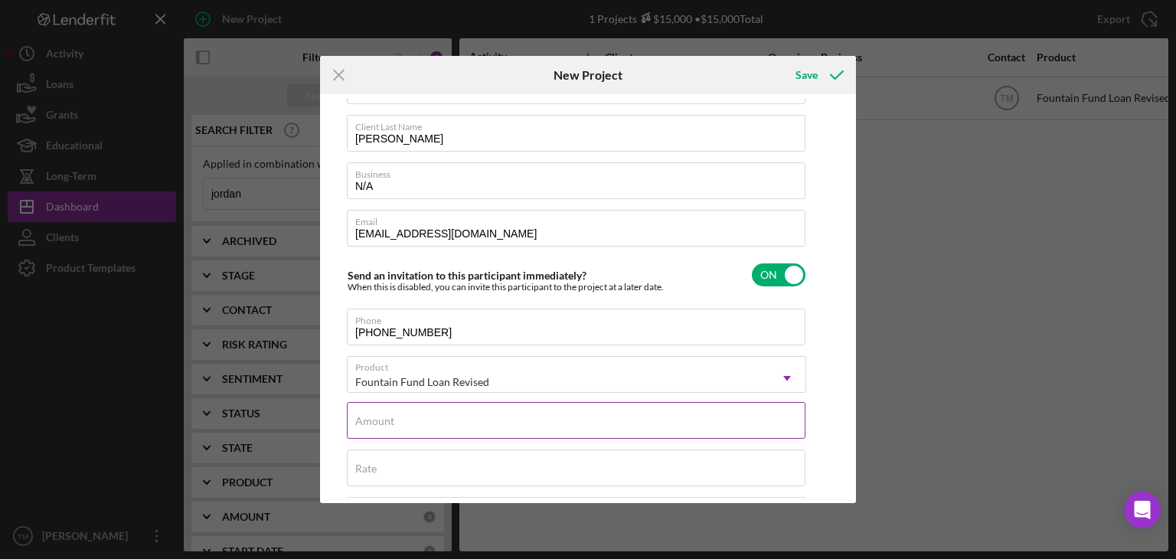
scroll to position [153, 0]
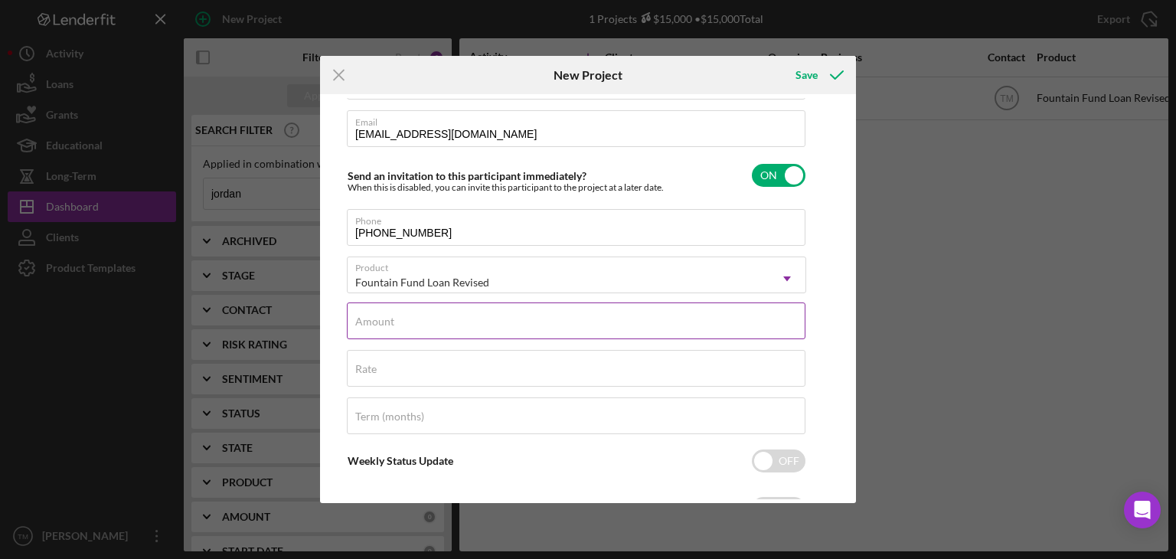
click at [379, 321] on label "Amount" at bounding box center [374, 321] width 39 height 12
click at [379, 321] on input "Amount" at bounding box center [576, 320] width 459 height 37
type input "$10,000"
click at [367, 367] on label "Rate" at bounding box center [365, 369] width 21 height 12
click at [367, 367] on input "Rate" at bounding box center [576, 368] width 459 height 37
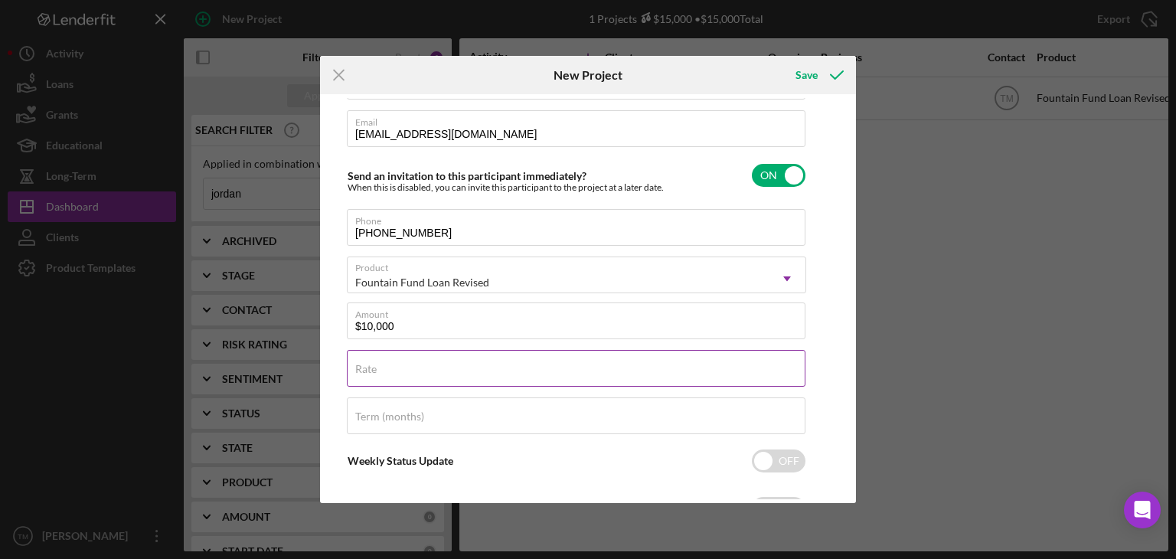
click at [367, 365] on label "Rate" at bounding box center [365, 369] width 21 height 12
click at [367, 365] on input "Rate" at bounding box center [576, 368] width 459 height 37
type input "3.000%"
click at [387, 417] on label "Term (months)" at bounding box center [389, 416] width 69 height 12
click at [387, 417] on input "Term (months)" at bounding box center [576, 415] width 459 height 37
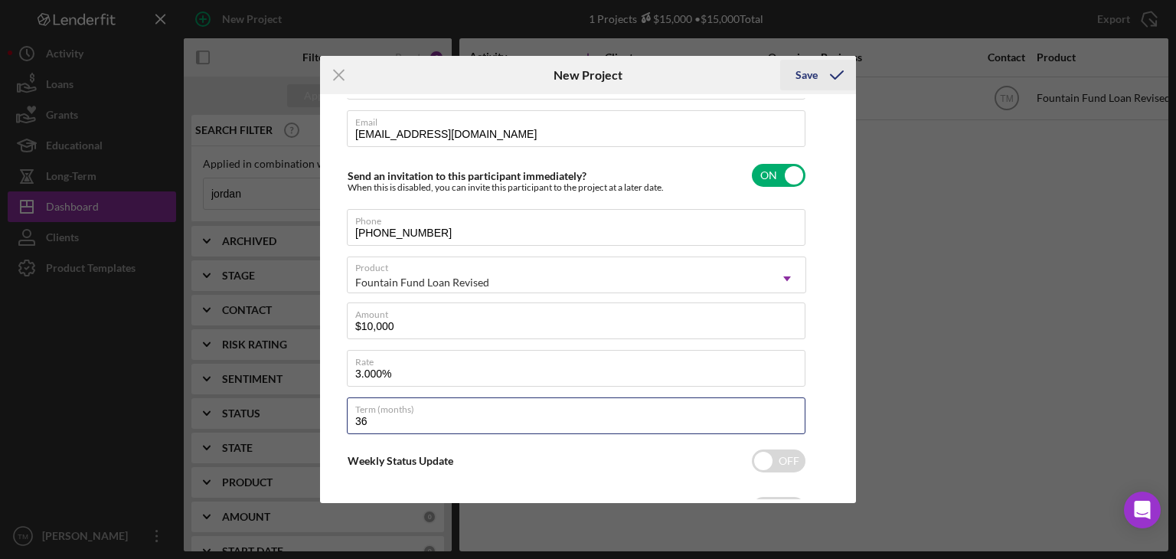
type input "36"
click at [836, 74] on icon "submit" at bounding box center [837, 75] width 38 height 38
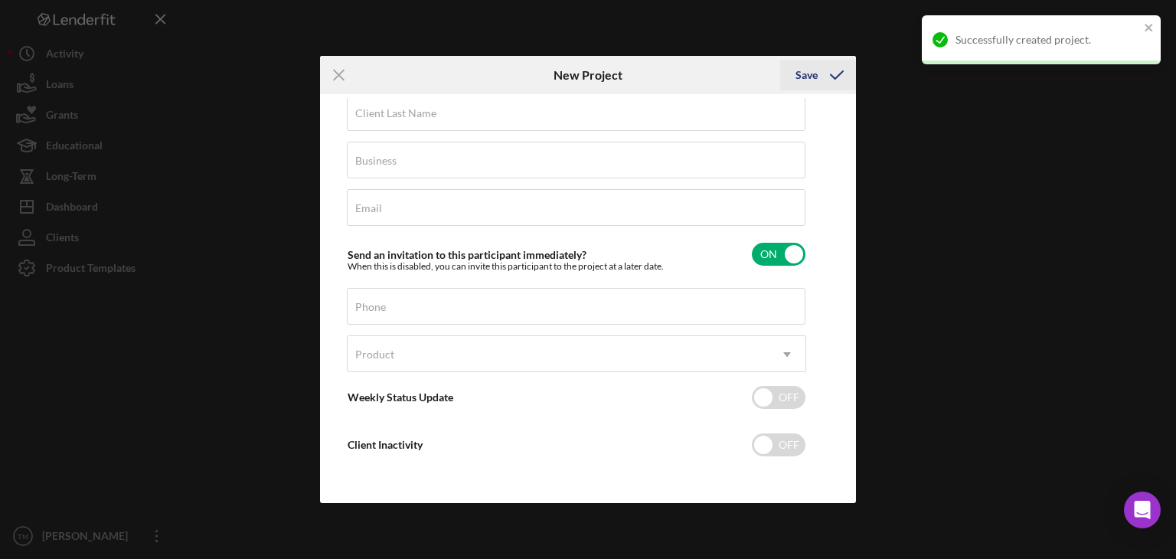
scroll to position [73, 0]
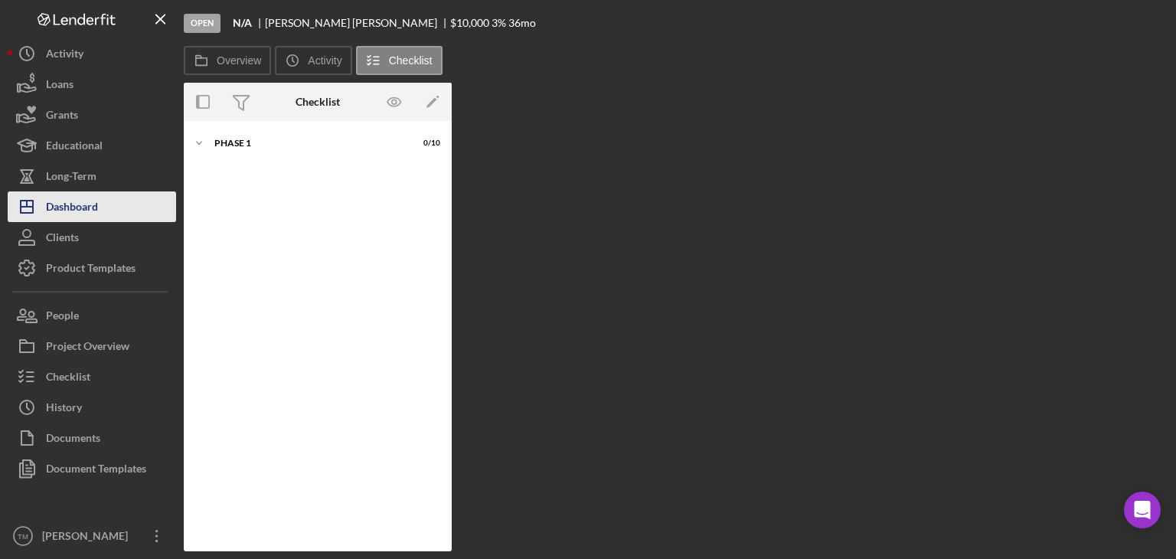
click at [77, 207] on div "Dashboard" at bounding box center [72, 208] width 52 height 34
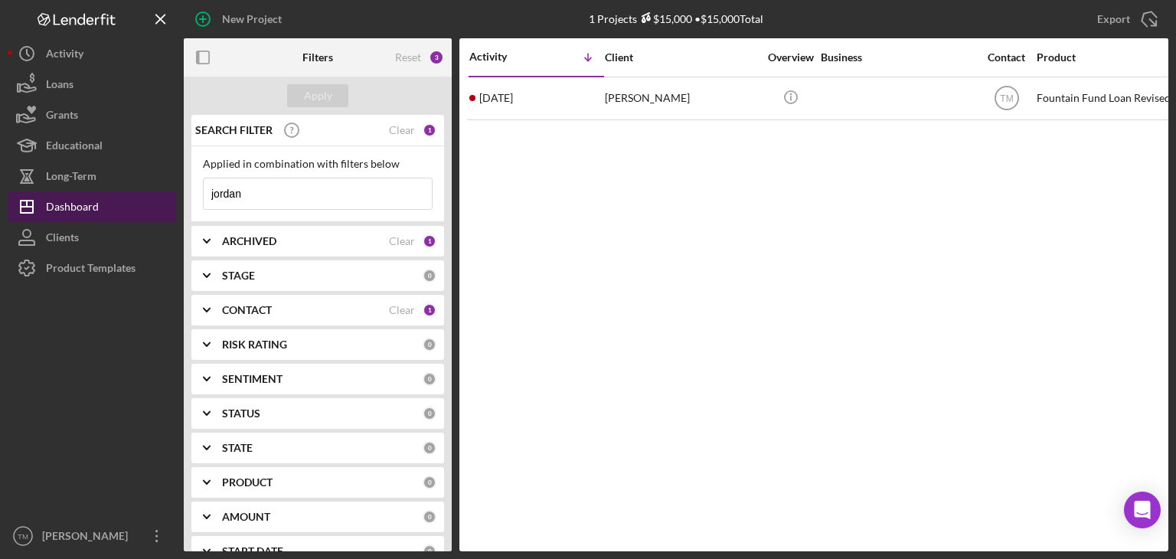
click at [92, 206] on div "Dashboard" at bounding box center [72, 208] width 53 height 34
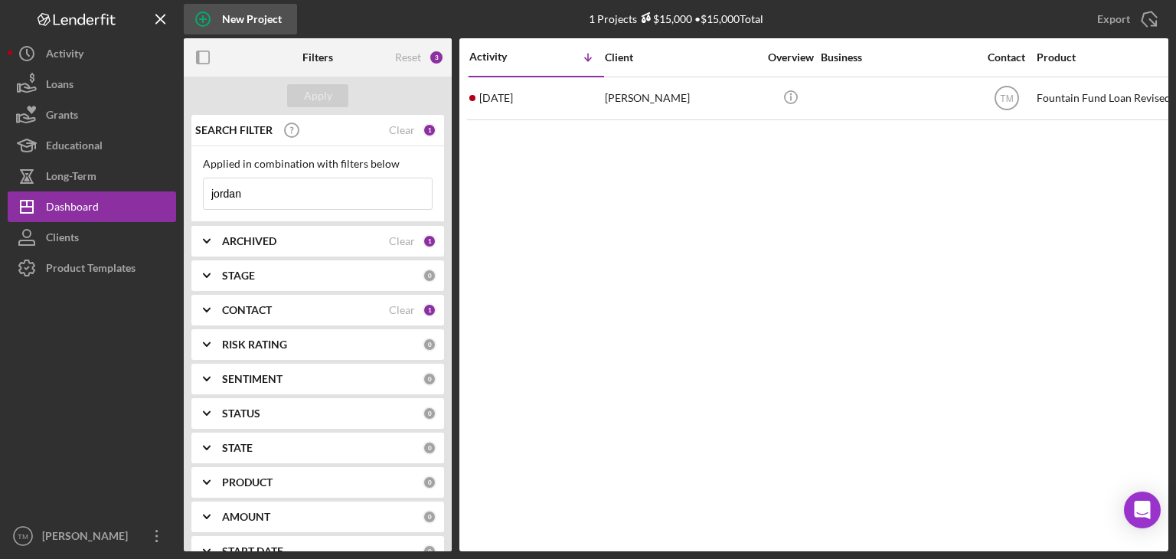
click at [256, 19] on div "New Project" at bounding box center [252, 19] width 60 height 31
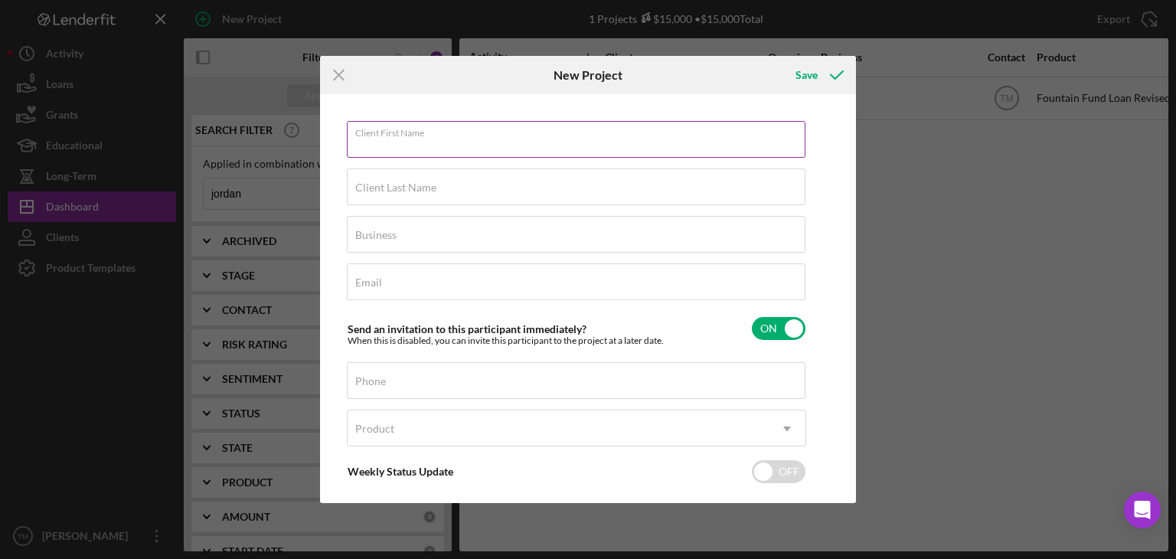
click at [377, 150] on input "Client First Name" at bounding box center [576, 139] width 459 height 37
type input "[PERSON_NAME]"
click at [394, 190] on label "Client Last Name" at bounding box center [395, 187] width 81 height 12
click at [361, 188] on label "Client Last Name" at bounding box center [395, 187] width 81 height 12
click at [361, 188] on input "Client Last Name" at bounding box center [576, 186] width 459 height 37
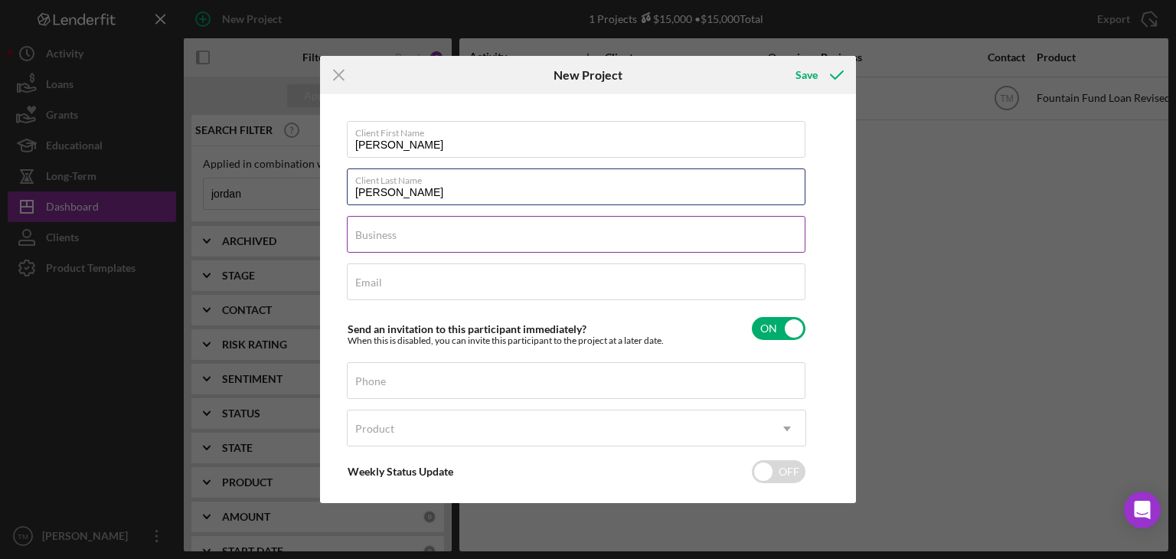
type input "[PERSON_NAME]"
click at [369, 237] on label "Business" at bounding box center [375, 235] width 41 height 12
click at [369, 237] on input "Business" at bounding box center [576, 234] width 459 height 37
type input "N/A"
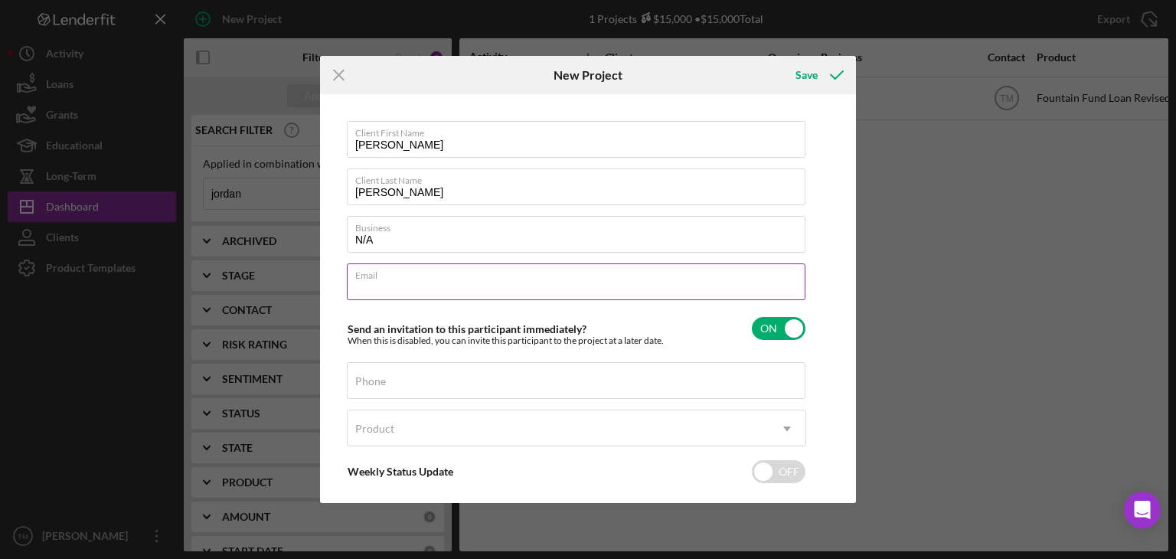
click at [384, 280] on input "Email" at bounding box center [576, 281] width 459 height 37
type input "[EMAIL_ADDRESS][DOMAIN_NAME]"
drag, startPoint x: 366, startPoint y: 374, endPoint x: 377, endPoint y: 374, distance: 10.7
click at [377, 374] on label "Phone" at bounding box center [580, 371] width 450 height 17
click at [377, 374] on input "Phone" at bounding box center [576, 380] width 459 height 37
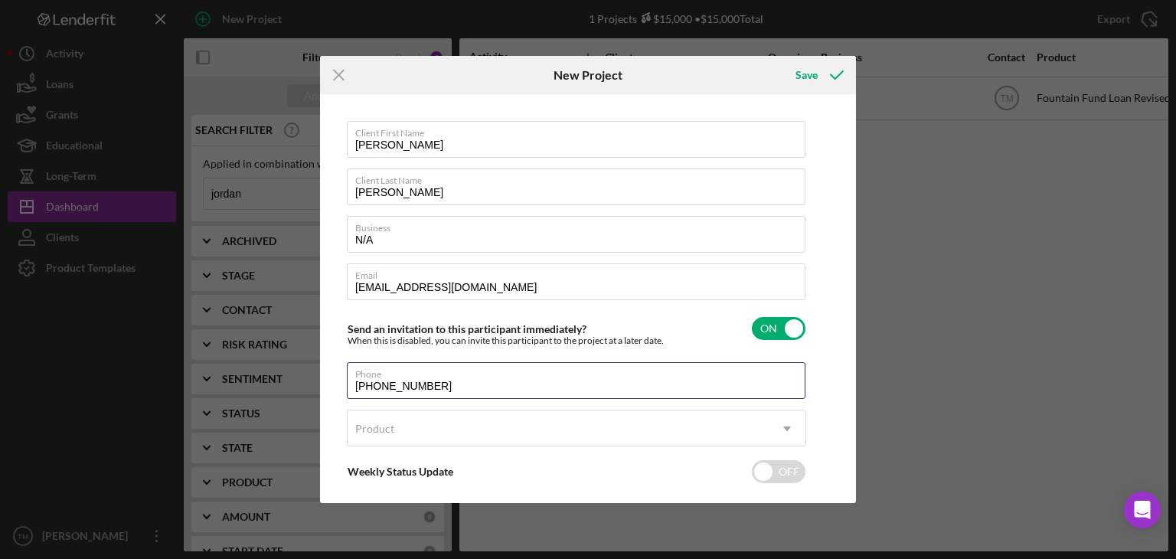
type input "[PHONE_NUMBER]"
drag, startPoint x: 344, startPoint y: 440, endPoint x: 366, endPoint y: 443, distance: 22.4
click at [363, 448] on div "Client First Name [PERSON_NAME] Client Last Name [PERSON_NAME] Business N/A Ema…" at bounding box center [588, 298] width 528 height 401
click at [371, 426] on div "Product" at bounding box center [374, 429] width 39 height 12
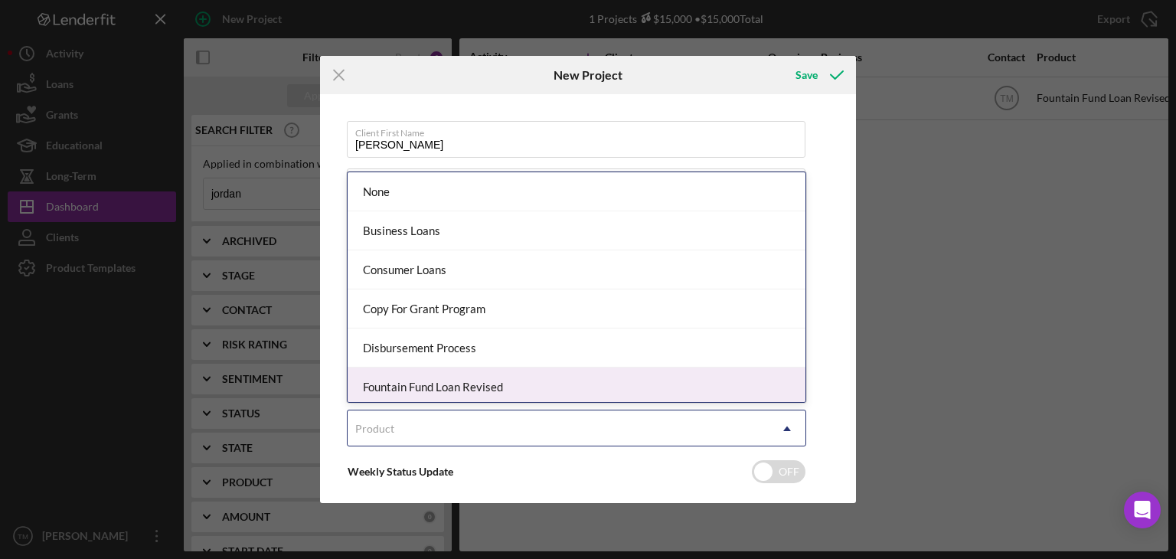
click at [417, 385] on div "Fountain Fund Loan Revised" at bounding box center [577, 386] width 458 height 39
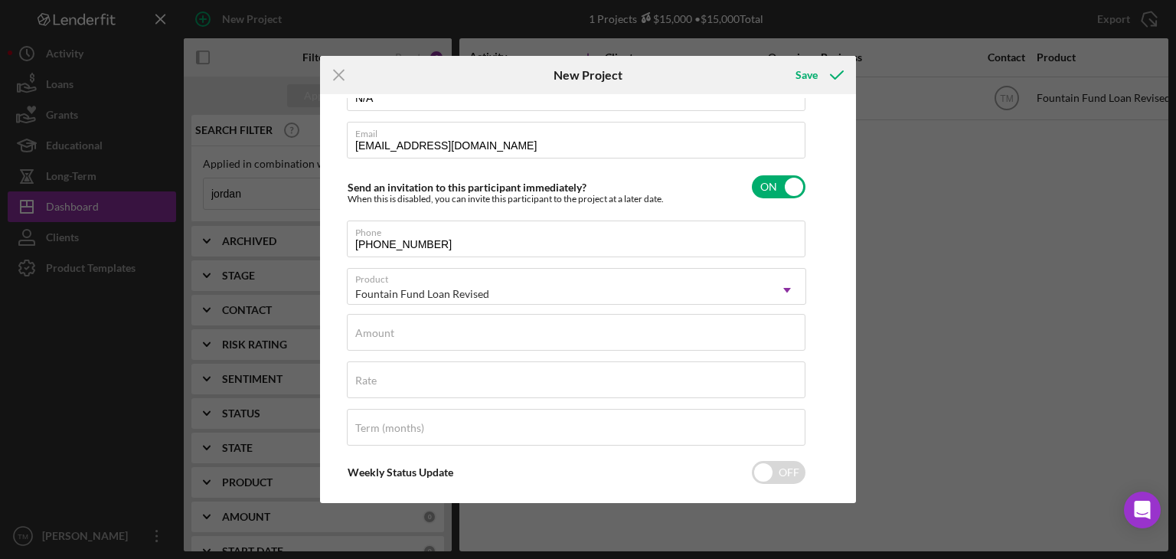
scroll to position [145, 0]
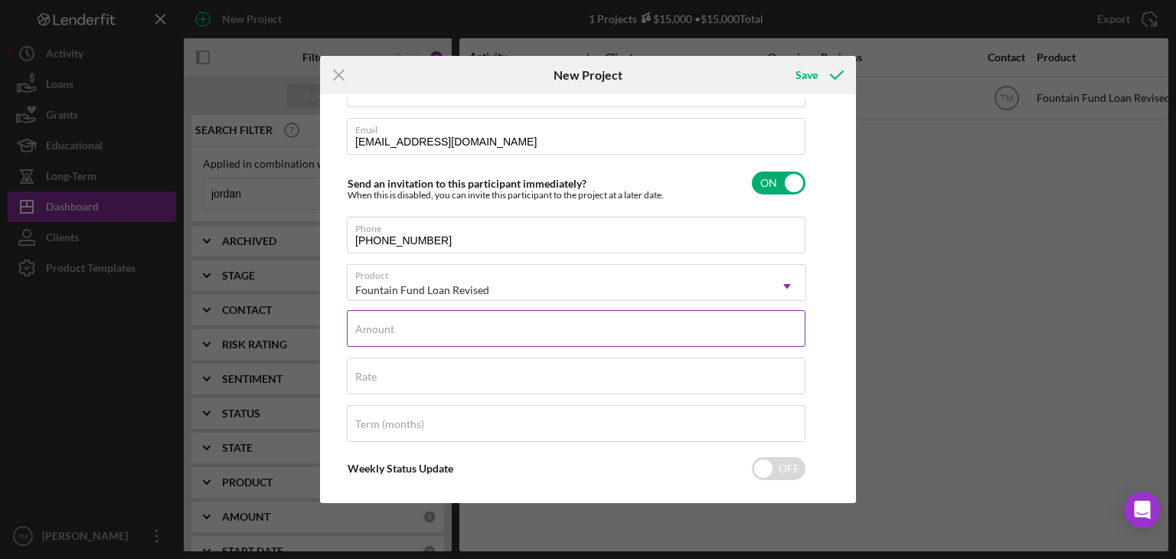
click at [365, 331] on label "Amount" at bounding box center [374, 329] width 39 height 12
click at [365, 331] on input "Amount" at bounding box center [576, 328] width 459 height 37
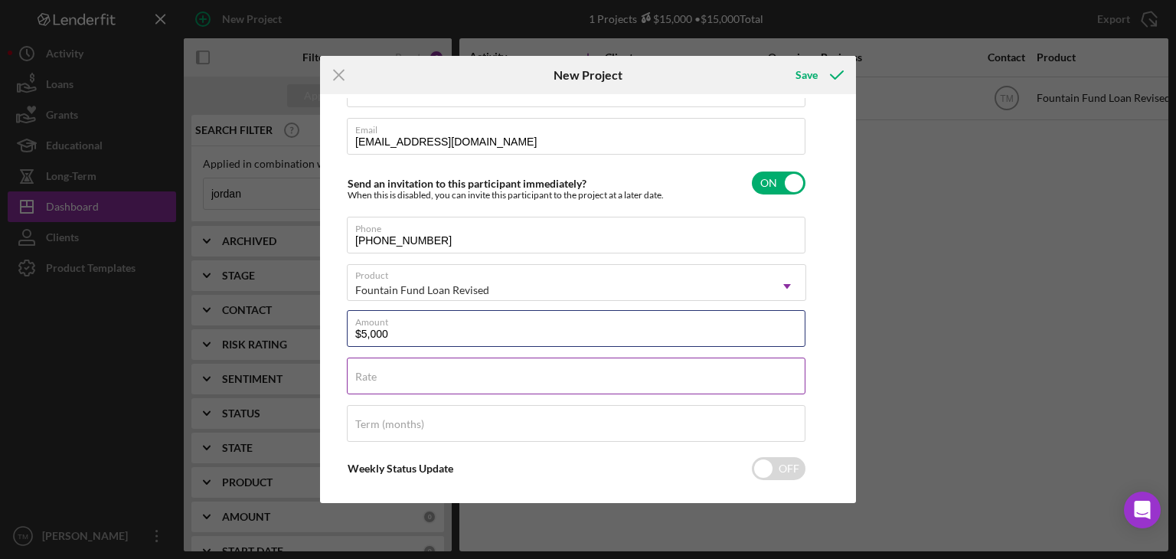
type input "$5,000"
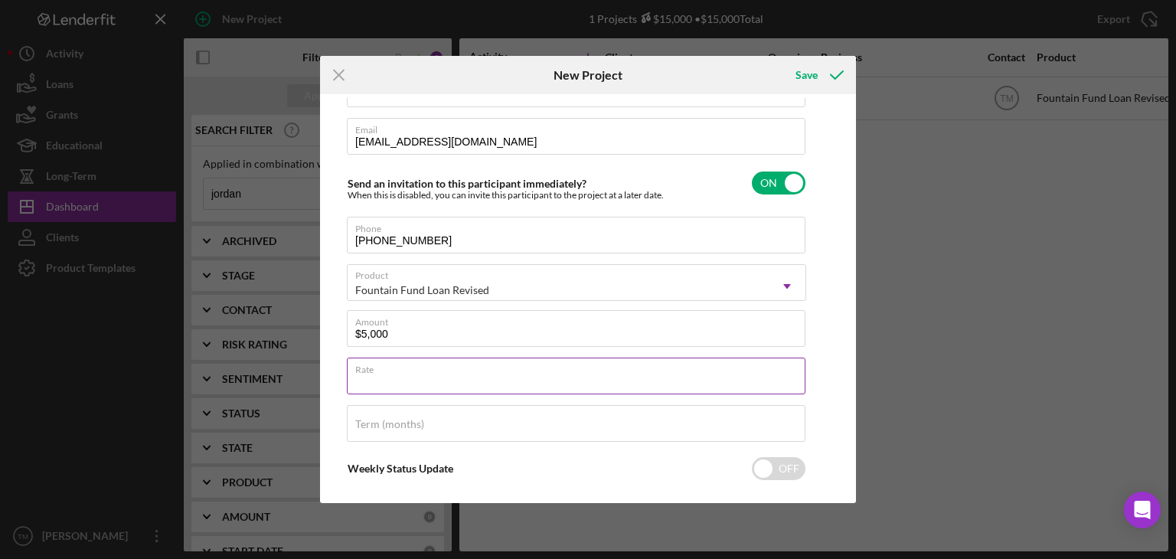
click at [372, 382] on input "Rate" at bounding box center [576, 376] width 459 height 37
type input "3.000%"
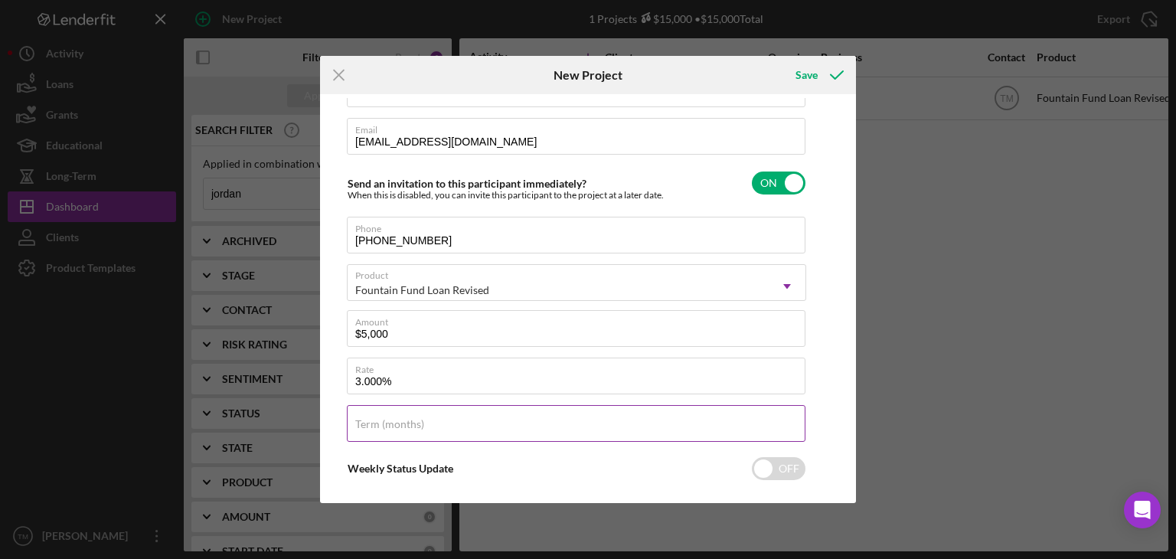
click at [374, 426] on label "Term (months)" at bounding box center [389, 424] width 69 height 12
click at [374, 426] on input "Term (months)" at bounding box center [576, 423] width 459 height 37
type input "24"
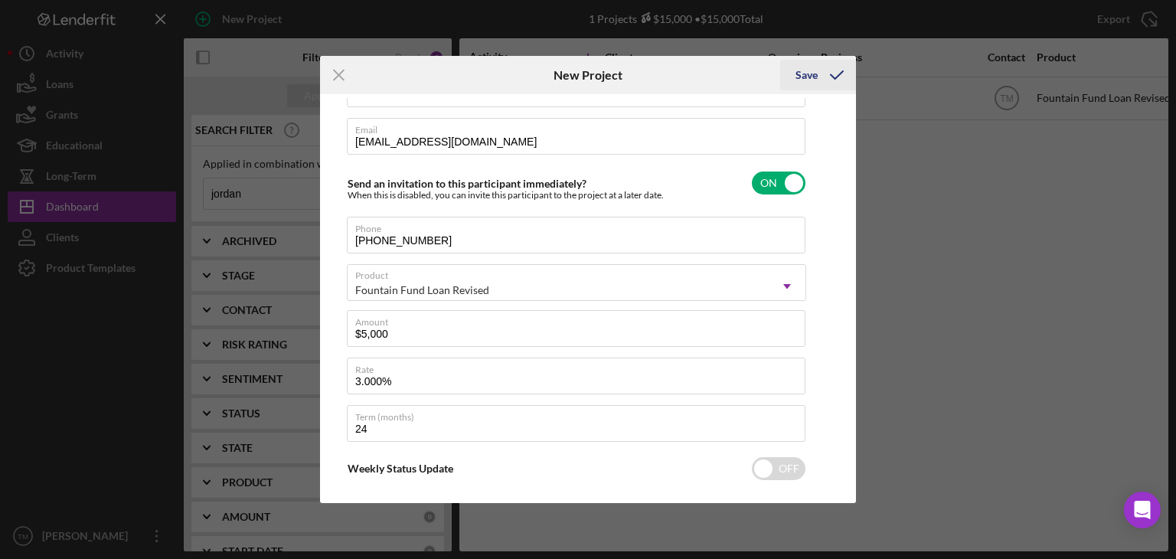
click at [833, 73] on icon "submit" at bounding box center [837, 75] width 38 height 38
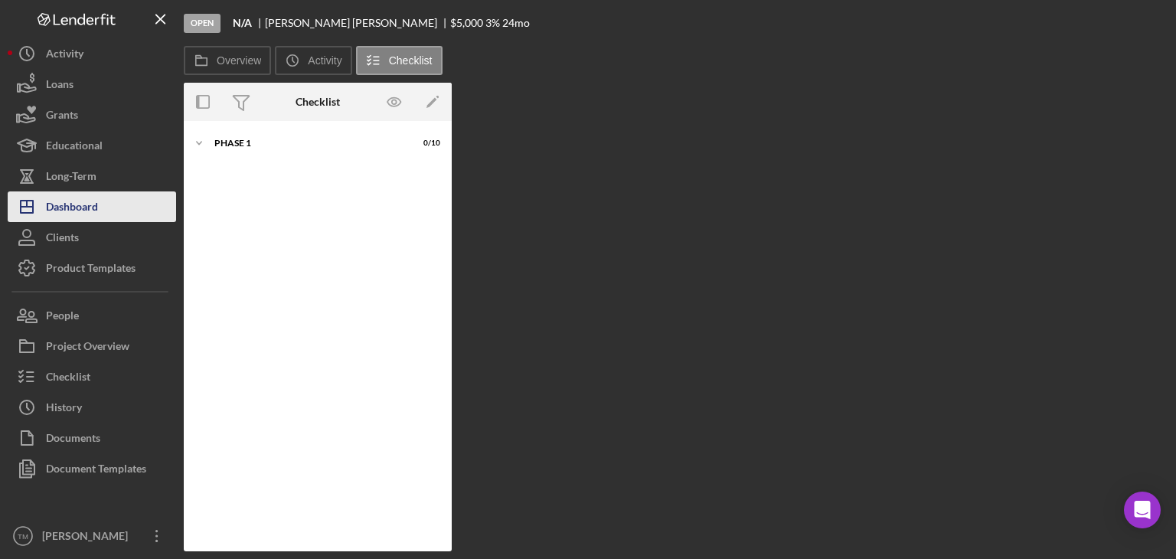
click at [87, 203] on div "Dashboard" at bounding box center [72, 208] width 52 height 34
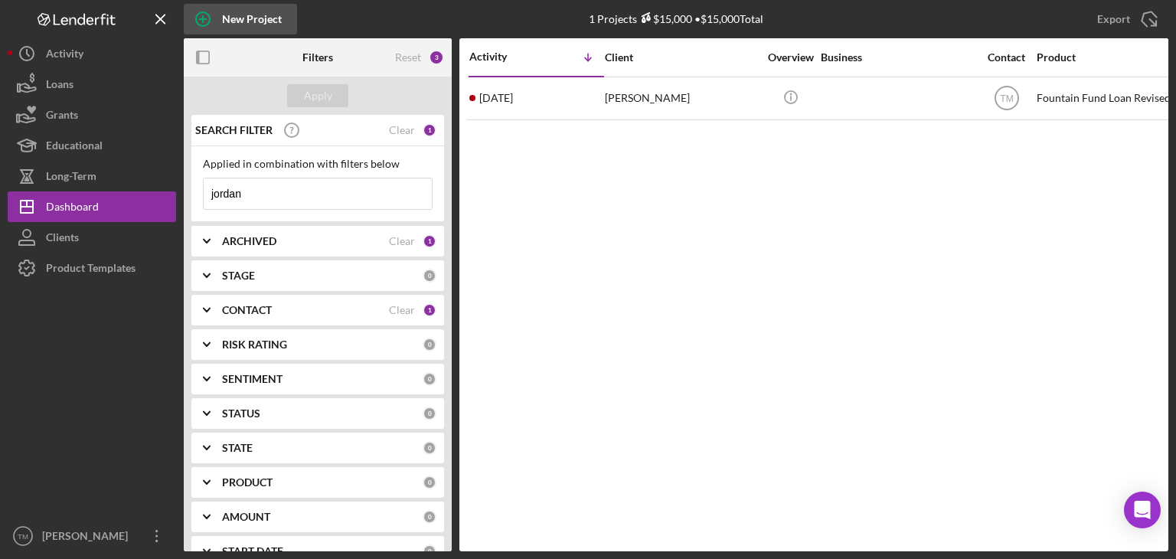
click at [253, 14] on div "New Project" at bounding box center [252, 19] width 60 height 31
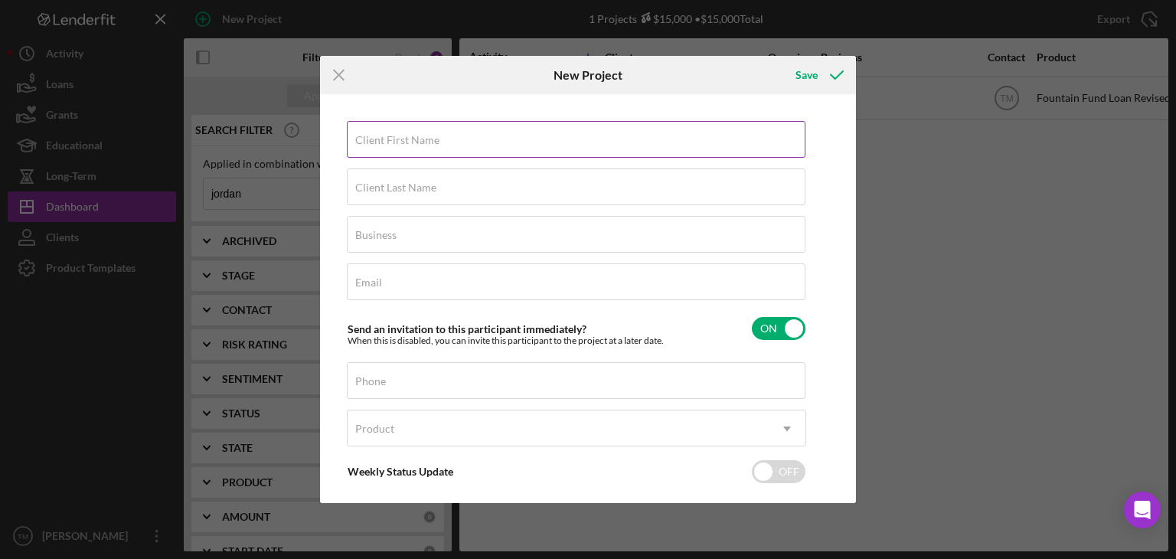
click at [352, 142] on input "Client First Name" at bounding box center [576, 139] width 459 height 37
type input "[PERSON_NAME]"
click at [374, 191] on label "Client Last Name" at bounding box center [395, 187] width 81 height 12
click at [374, 191] on input "Client Last Name" at bounding box center [576, 186] width 459 height 37
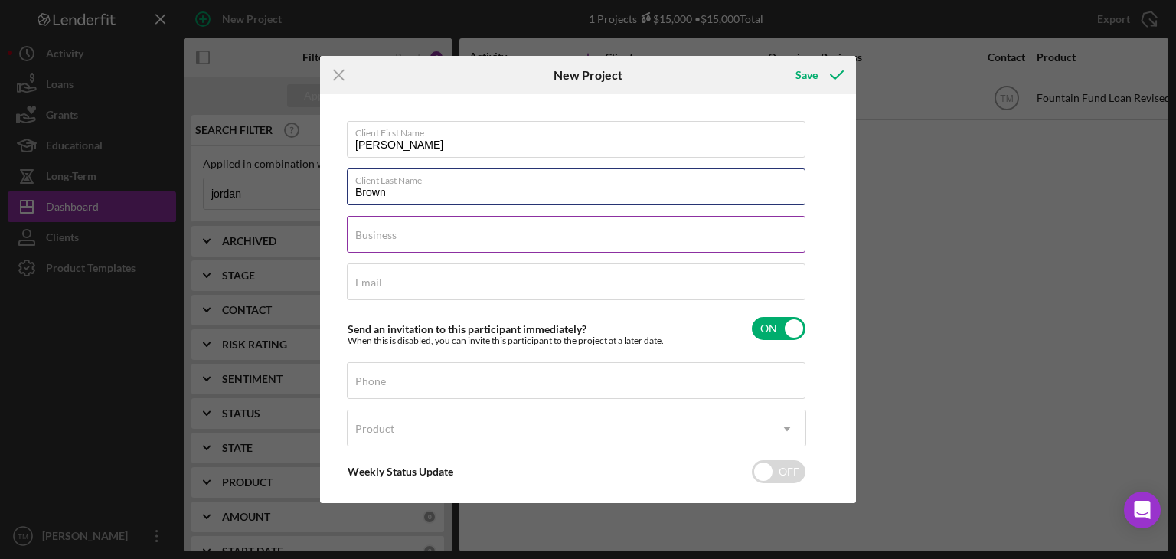
type input "Brown"
click at [374, 243] on input "Business" at bounding box center [576, 234] width 459 height 37
type input "N/A"
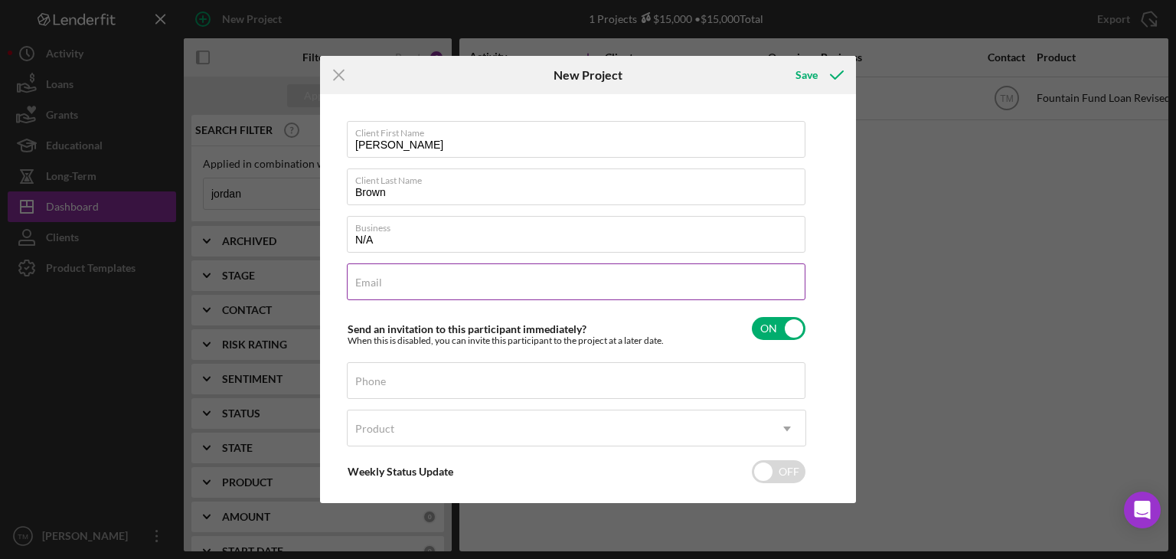
click at [364, 280] on label "Email" at bounding box center [368, 282] width 27 height 12
click at [364, 280] on input "Email" at bounding box center [576, 281] width 459 height 37
type input "2"
type input "[EMAIL_ADDRESS][DOMAIN_NAME]"
click at [360, 376] on label "Phone" at bounding box center [370, 381] width 31 height 12
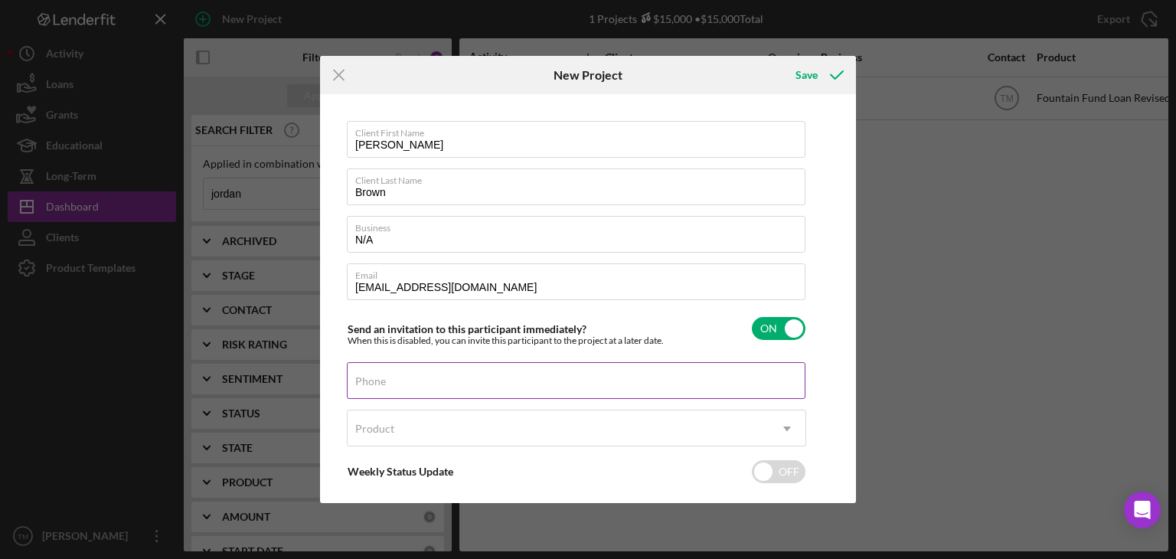
click at [360, 376] on input "Phone" at bounding box center [576, 380] width 459 height 37
type input "[PHONE_NUMBER]"
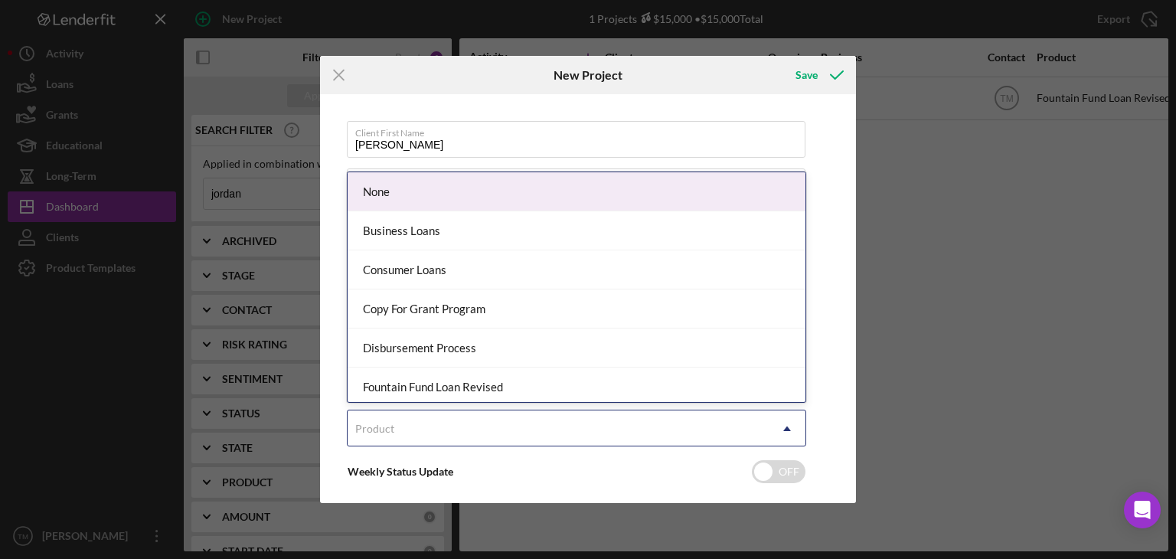
click at [436, 426] on div "Product" at bounding box center [558, 428] width 421 height 35
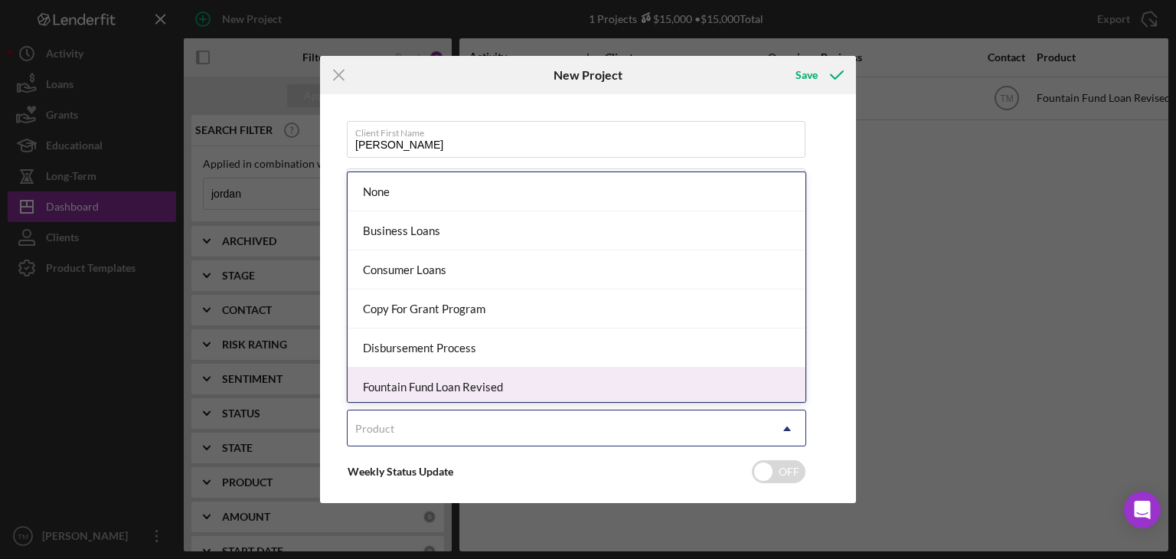
click at [456, 387] on div "Fountain Fund Loan Revised" at bounding box center [577, 386] width 458 height 39
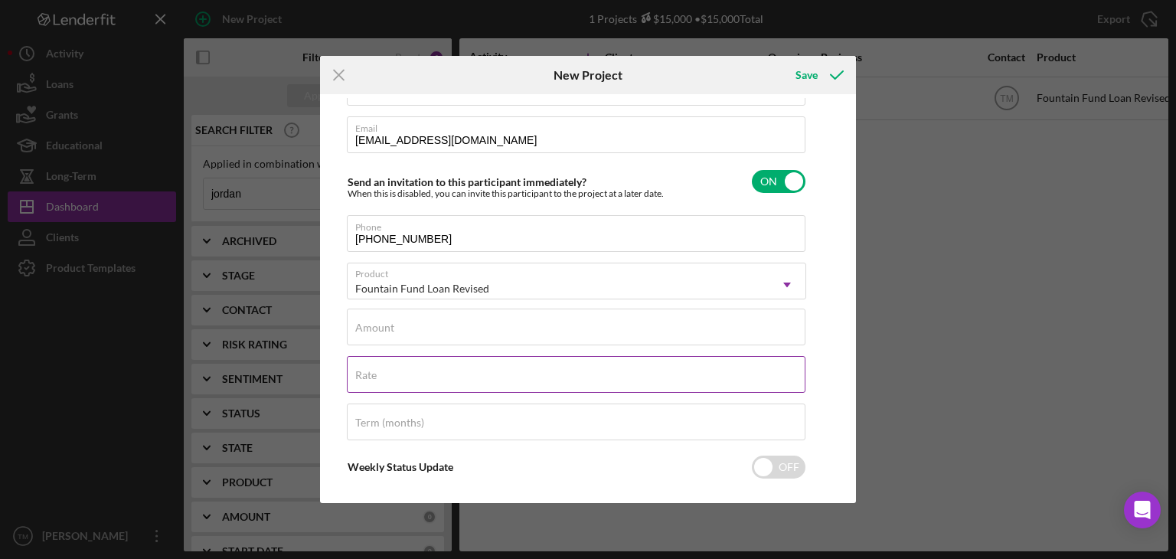
scroll to position [149, 0]
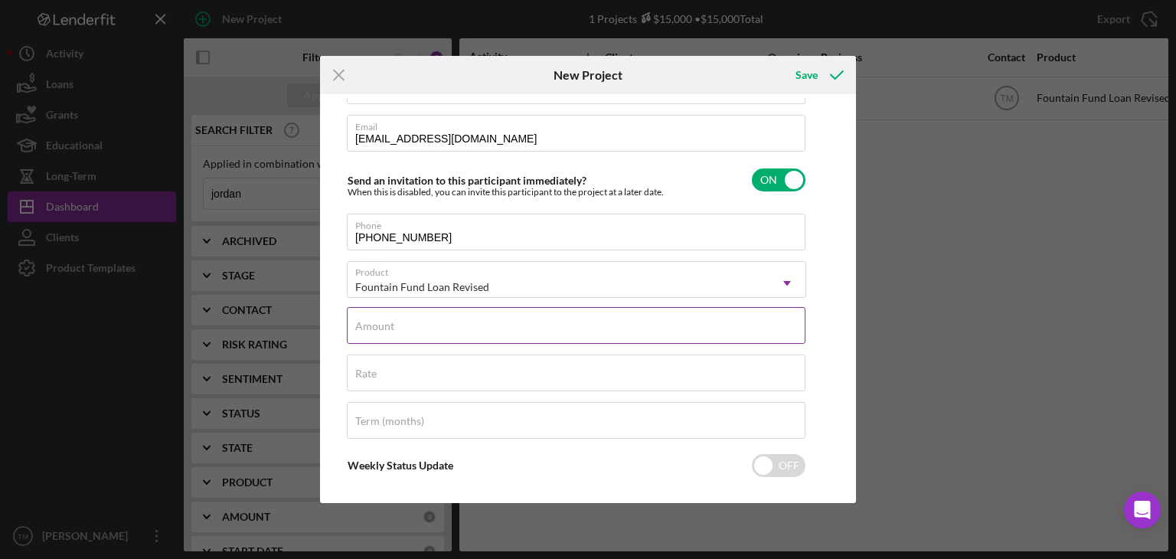
click at [366, 326] on label "Amount" at bounding box center [374, 326] width 39 height 12
click at [366, 326] on input "Amount" at bounding box center [576, 325] width 459 height 37
type input "$4,000"
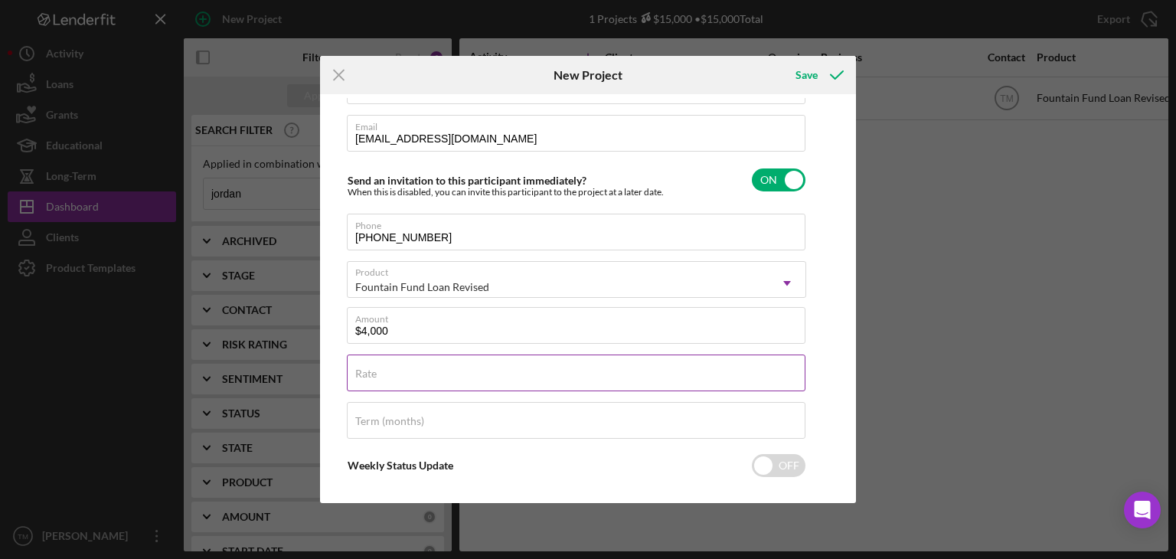
click at [365, 376] on label "Rate" at bounding box center [365, 373] width 21 height 12
click at [365, 376] on input "Rate" at bounding box center [576, 372] width 459 height 37
click at [367, 375] on input "Rate" at bounding box center [576, 372] width 459 height 37
type input "3.000%"
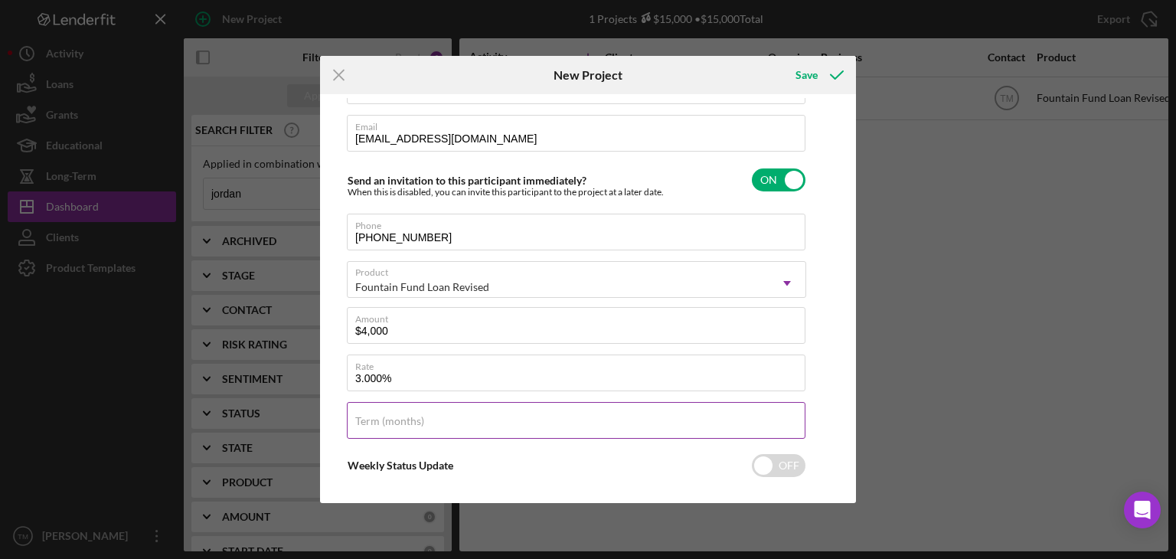
click at [368, 415] on label "Term (months)" at bounding box center [389, 421] width 69 height 12
click at [368, 414] on input "Term (months)" at bounding box center [576, 420] width 459 height 37
type input "24"
click at [838, 74] on polyline "submit" at bounding box center [837, 75] width 12 height 8
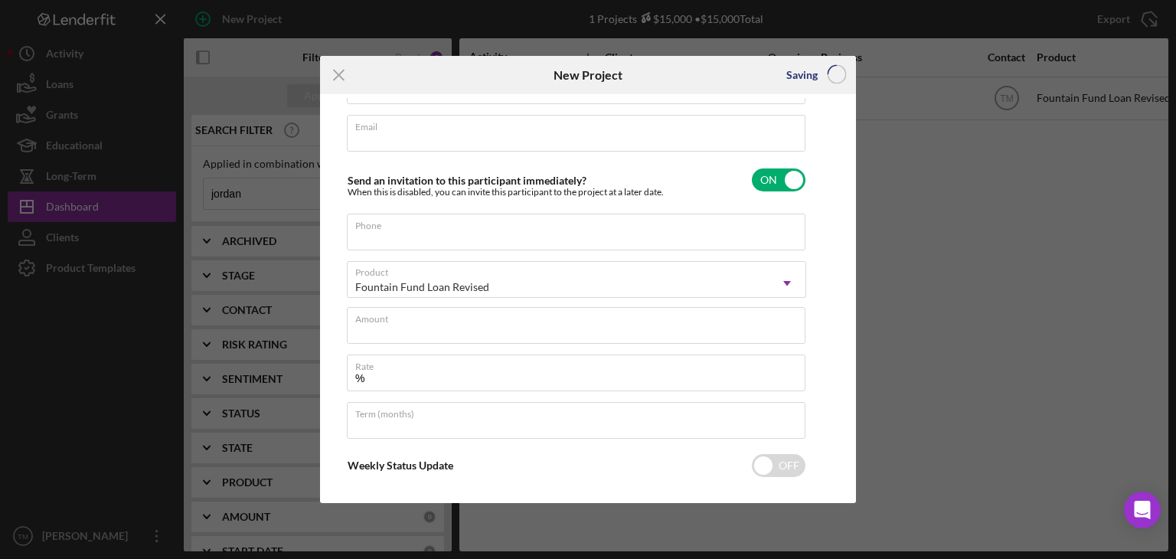
scroll to position [73, 0]
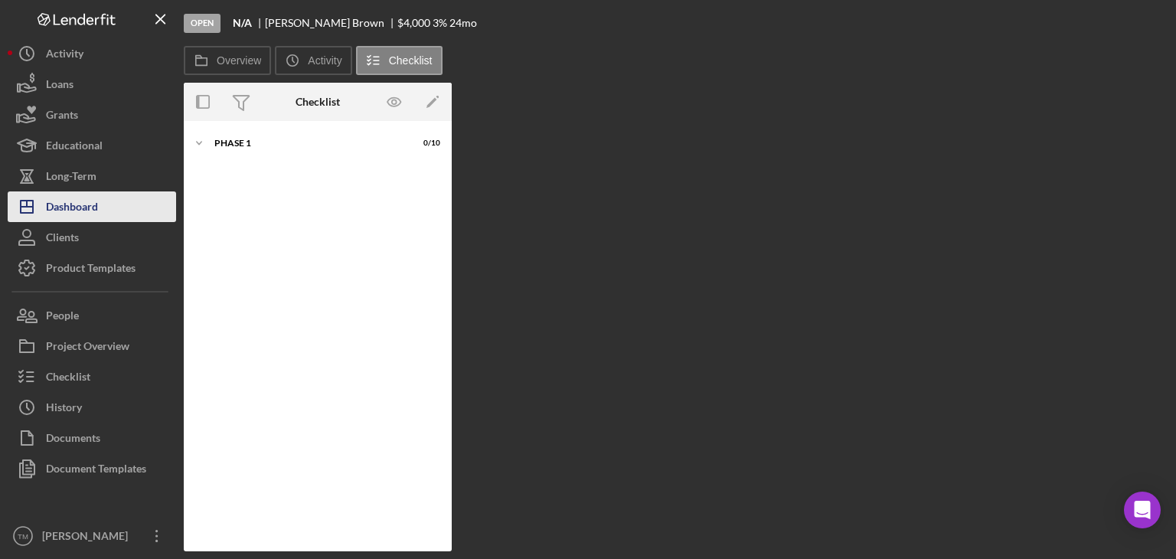
click at [72, 211] on div "Dashboard" at bounding box center [72, 208] width 52 height 34
